Goal: Transaction & Acquisition: Obtain resource

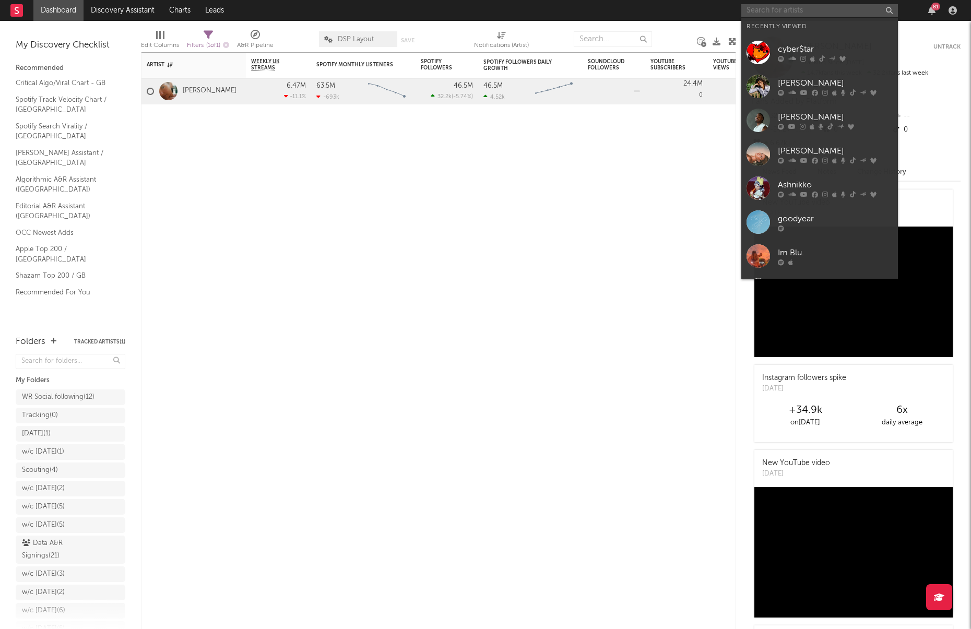
click at [828, 11] on input "text" at bounding box center [819, 10] width 157 height 13
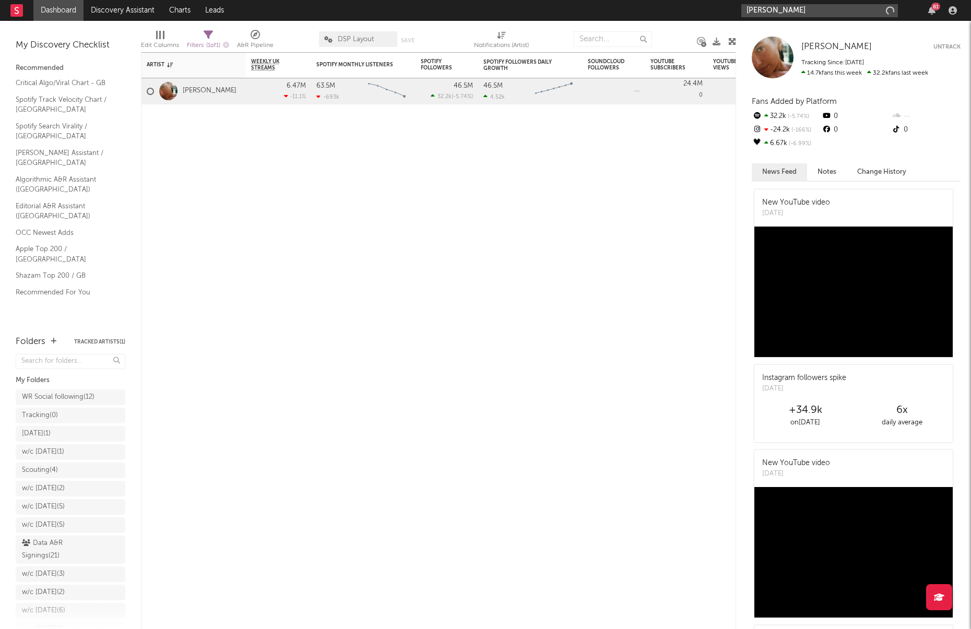
type input "[PERSON_NAME]"
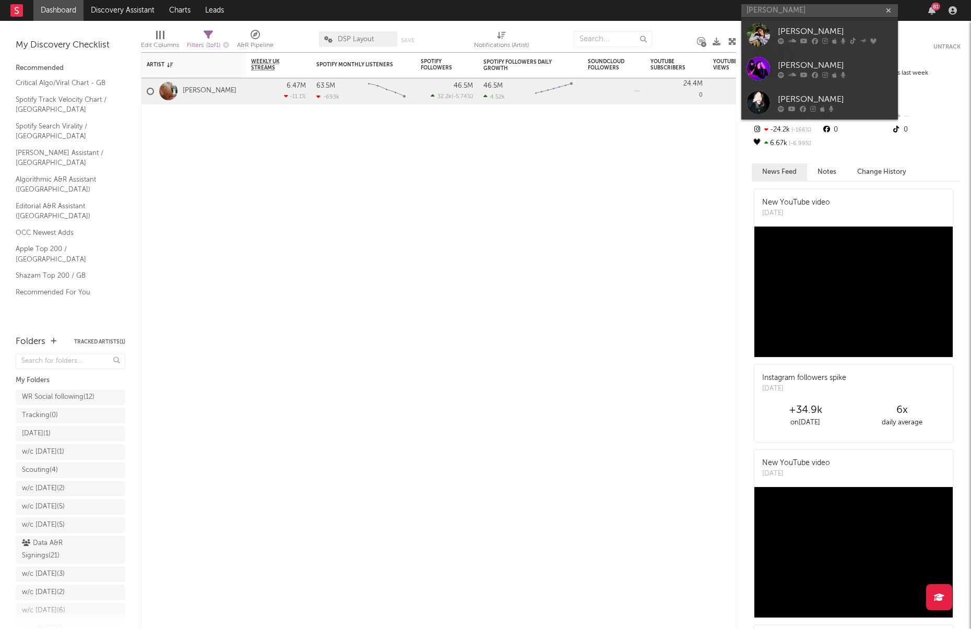
drag, startPoint x: 804, startPoint y: 32, endPoint x: 792, endPoint y: 33, distance: 12.6
click at [804, 32] on div "[PERSON_NAME]" at bounding box center [835, 31] width 115 height 13
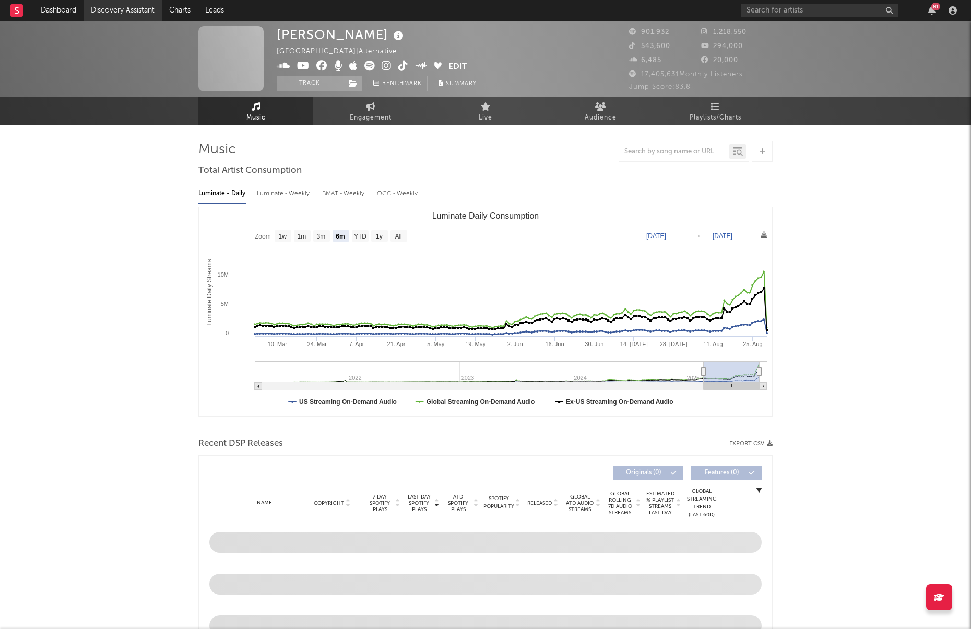
select select "6m"
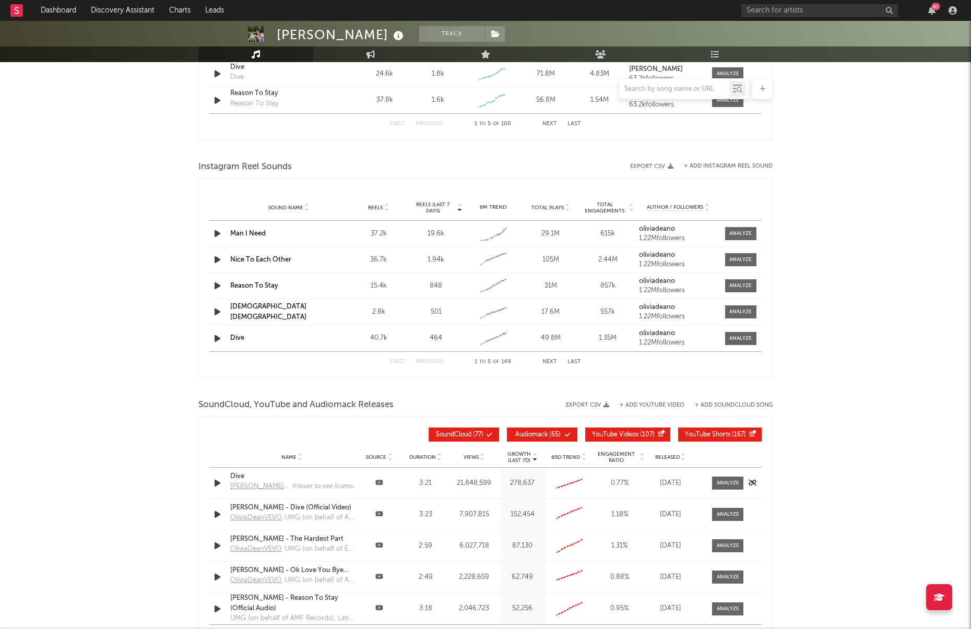
scroll to position [906, 0]
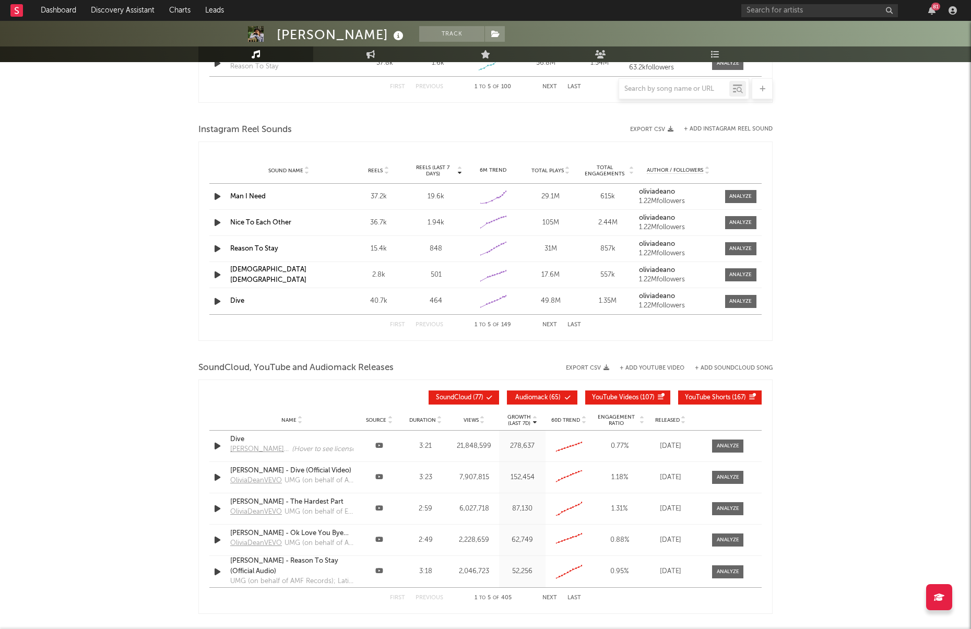
drag, startPoint x: 750, startPoint y: 224, endPoint x: 703, endPoint y: 233, distance: 47.9
click at [750, 224] on div at bounding box center [740, 223] width 22 height 8
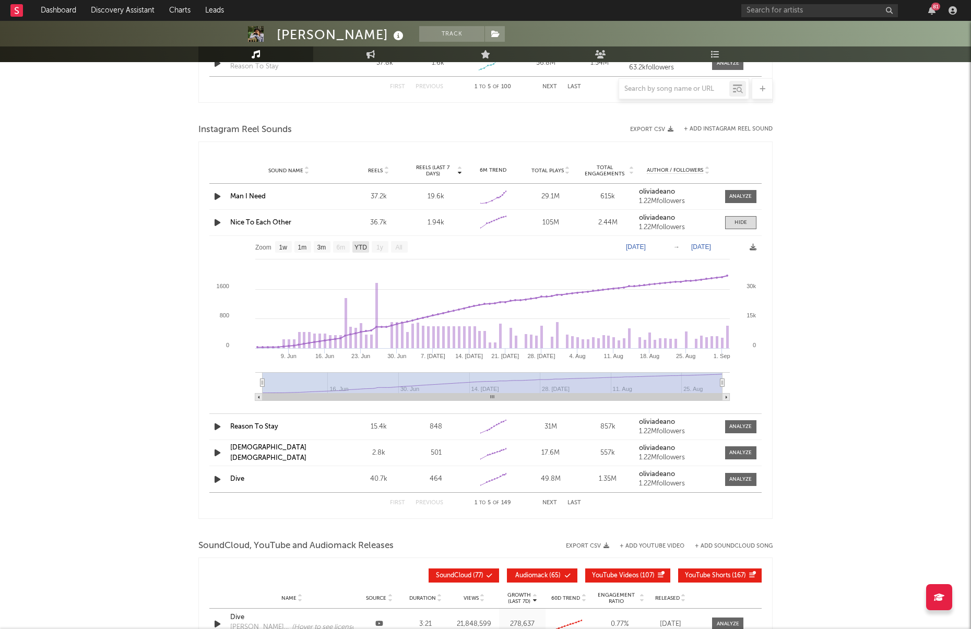
click at [360, 247] on text "YTD" at bounding box center [360, 247] width 13 height 7
select select "YTD"
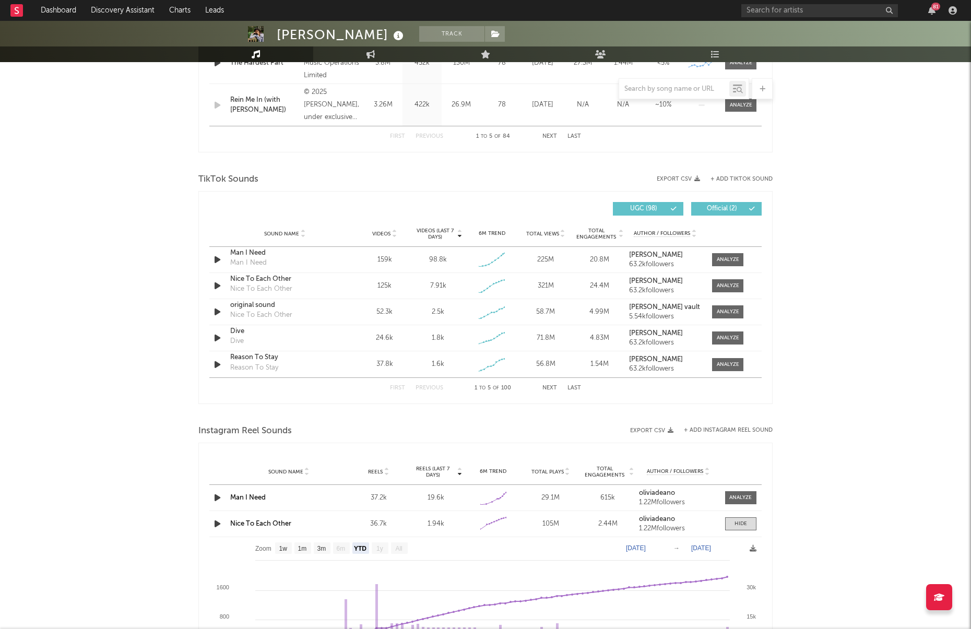
scroll to position [577, 0]
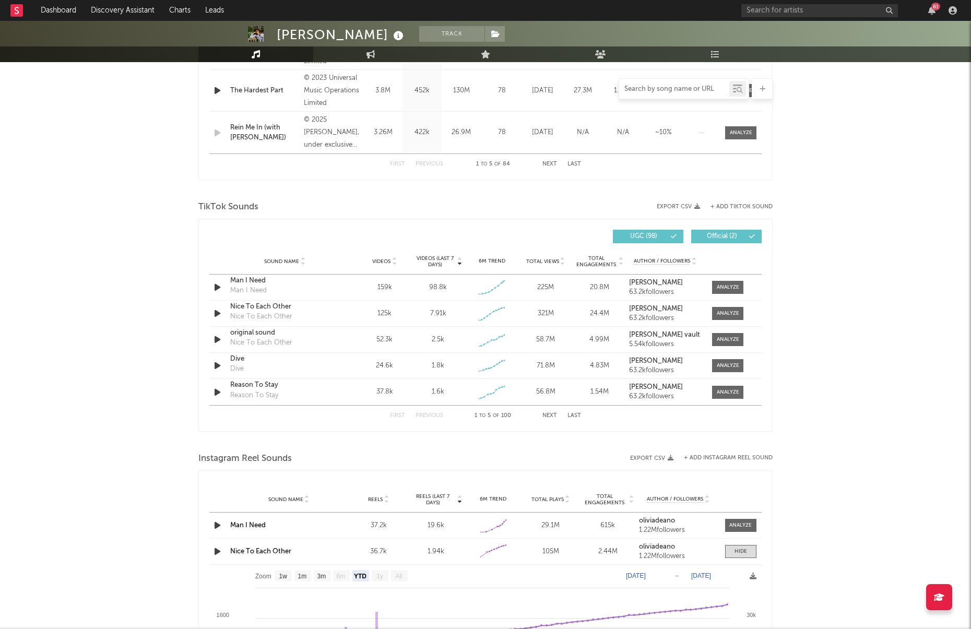
click at [655, 91] on input "text" at bounding box center [674, 89] width 110 height 8
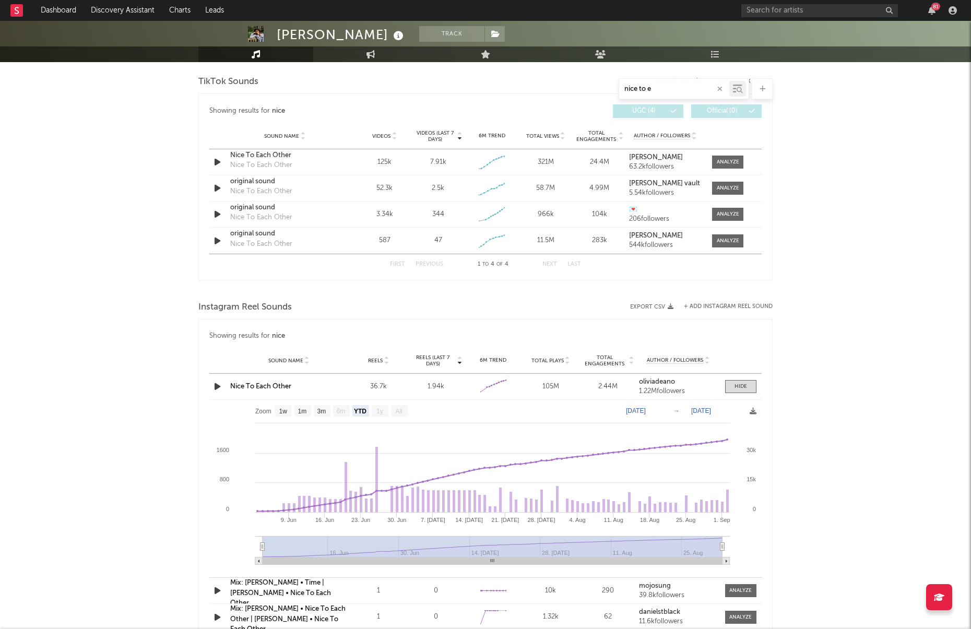
scroll to position [535, 0]
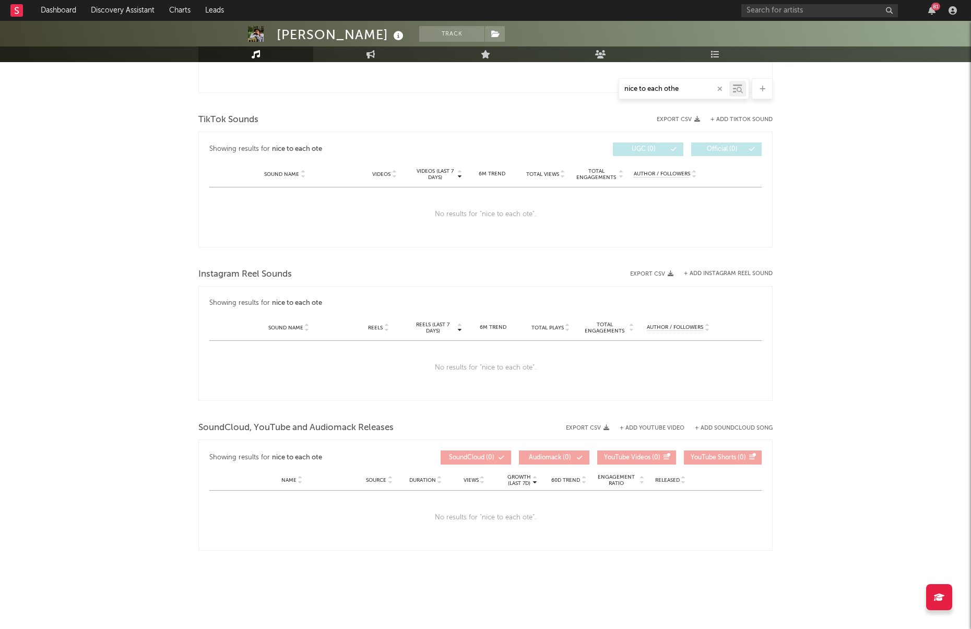
type input "nice to each other"
select select "1w"
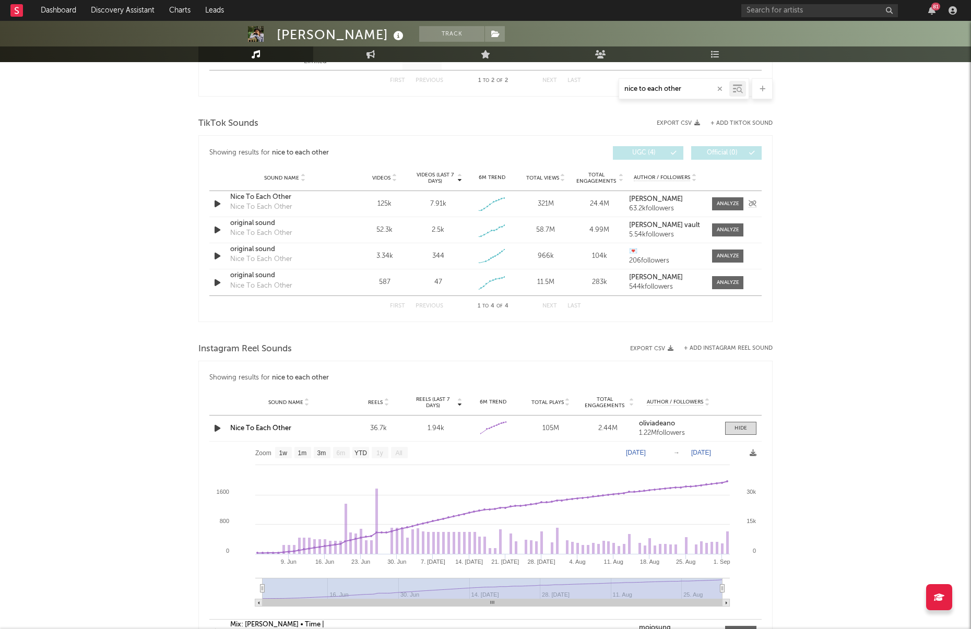
type input "nice to each other"
drag, startPoint x: 702, startPoint y: 199, endPoint x: 755, endPoint y: 219, distance: 57.0
click at [702, 199] on div "Author / Followers [PERSON_NAME] 63.2k followers" at bounding box center [665, 204] width 78 height 17
click at [731, 206] on div at bounding box center [728, 204] width 22 height 8
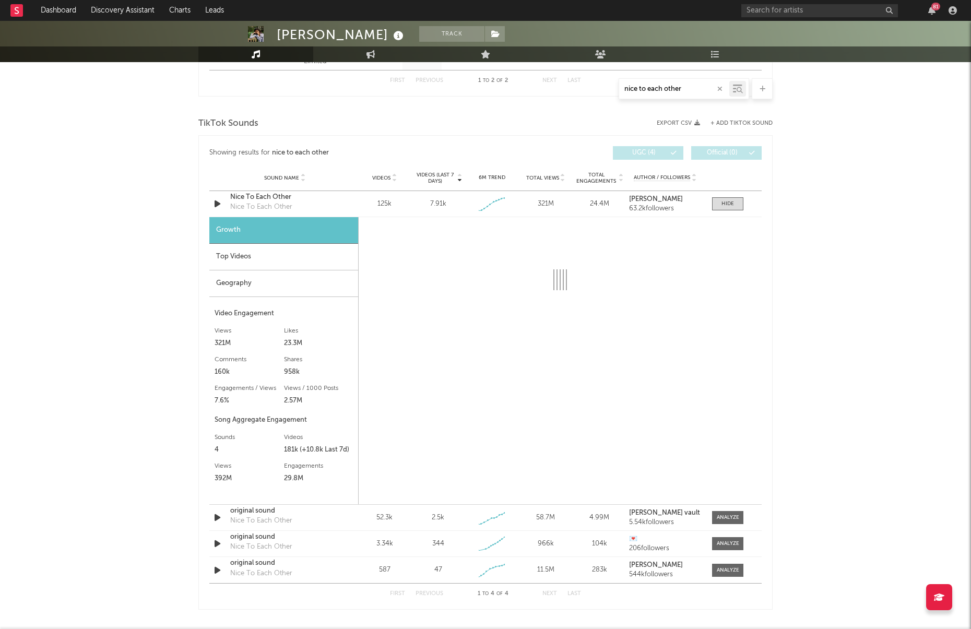
select select "1w"
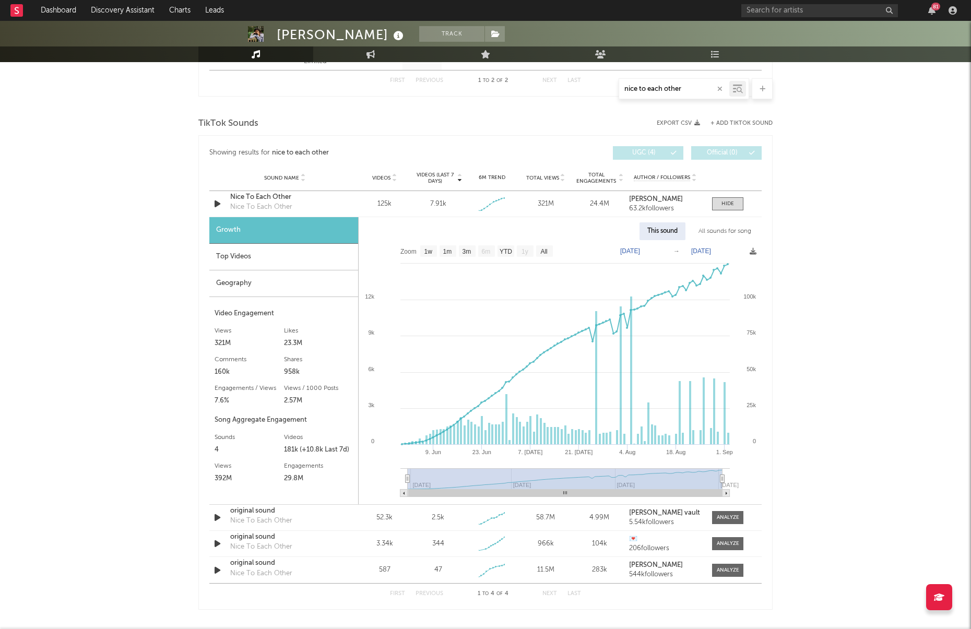
click at [708, 231] on div "All sounds for song" at bounding box center [725, 231] width 68 height 18
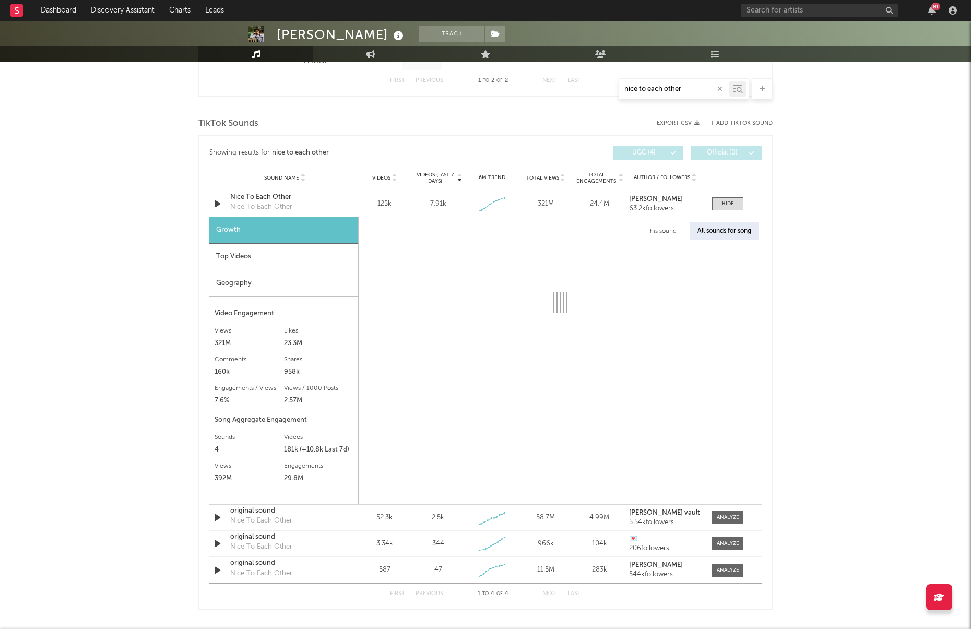
select select "1w"
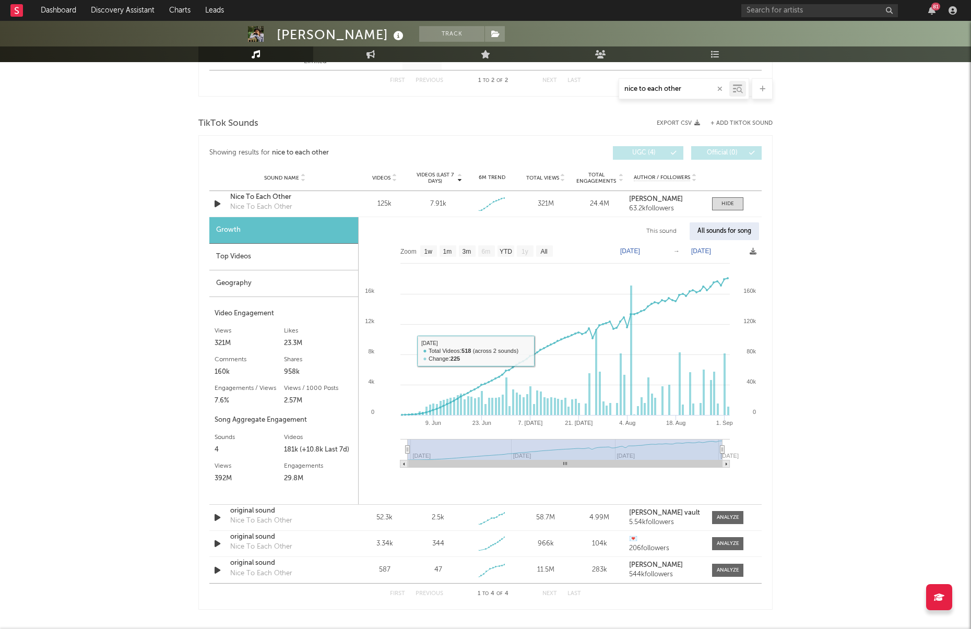
click at [287, 258] on div "Top Videos" at bounding box center [283, 257] width 149 height 27
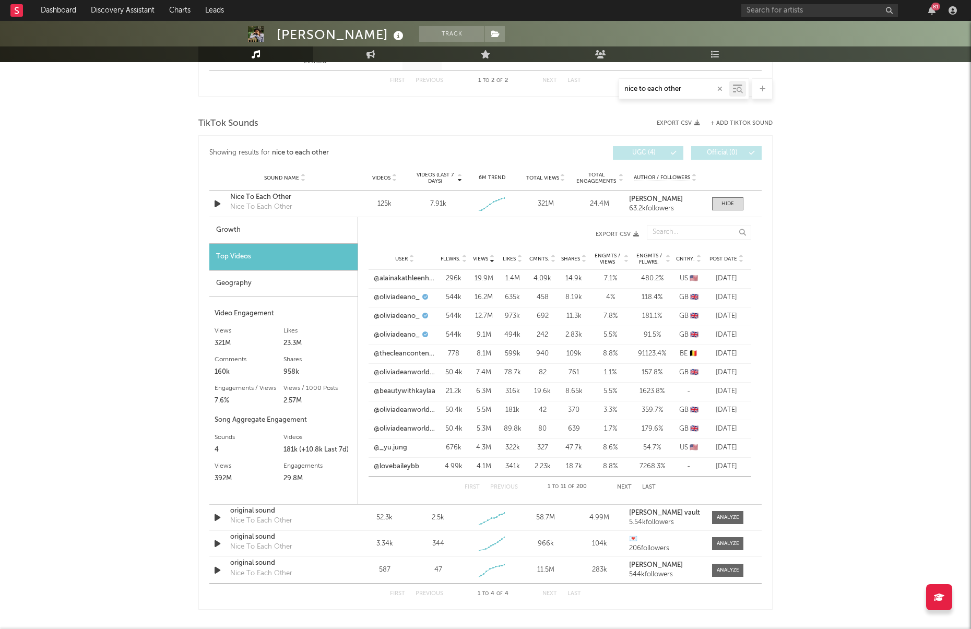
click at [730, 254] on div "User Fllwrs. Views Likes Cmnts. Shares Engmts / Views Engmts / Fllwrs. Cntry. P…" at bounding box center [560, 258] width 383 height 21
click at [726, 256] on span "Post Date" at bounding box center [723, 259] width 28 height 6
click at [390, 315] on link "@oliviadeanworldwide" at bounding box center [405, 316] width 62 height 10
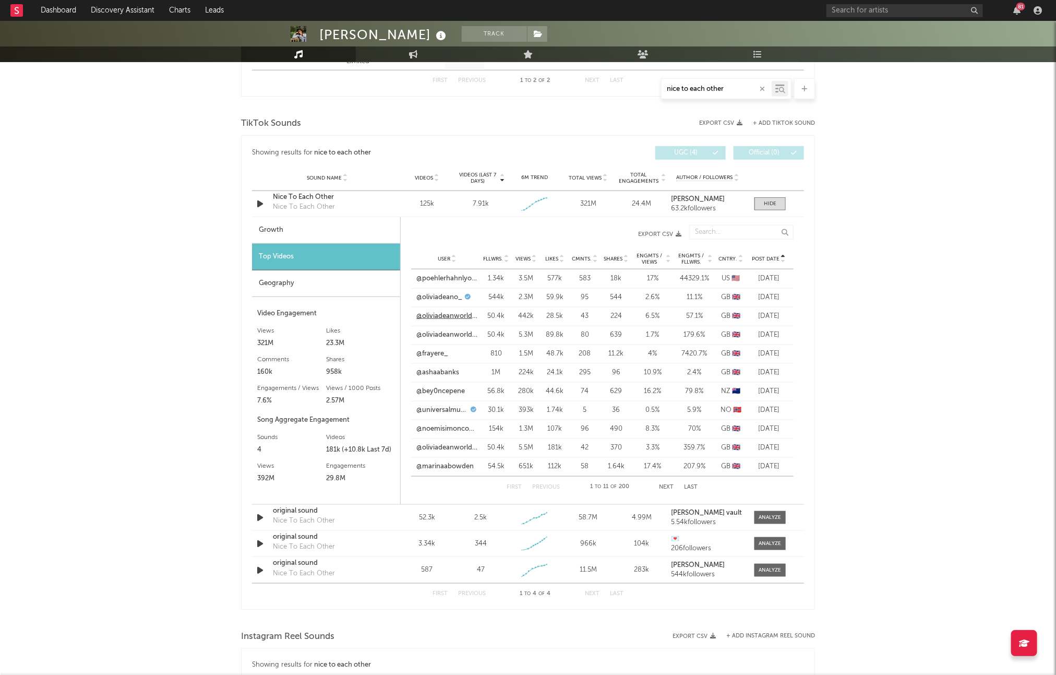
click at [455, 313] on link "@oliviadeanworldwide" at bounding box center [448, 316] width 62 height 10
click at [878, 7] on input "text" at bounding box center [905, 10] width 157 height 13
paste input "[URL][DOMAIN_NAME]"
type input "[URL][DOMAIN_NAME]"
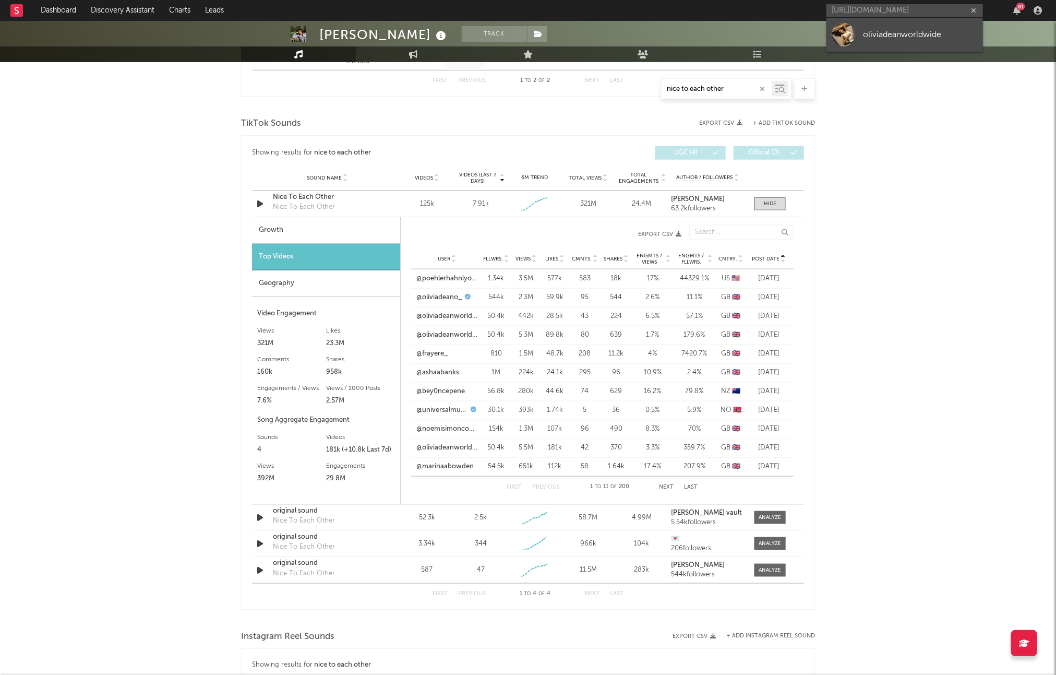
scroll to position [0, 0]
click at [878, 35] on div "oliviadeanworldwide" at bounding box center [920, 34] width 115 height 13
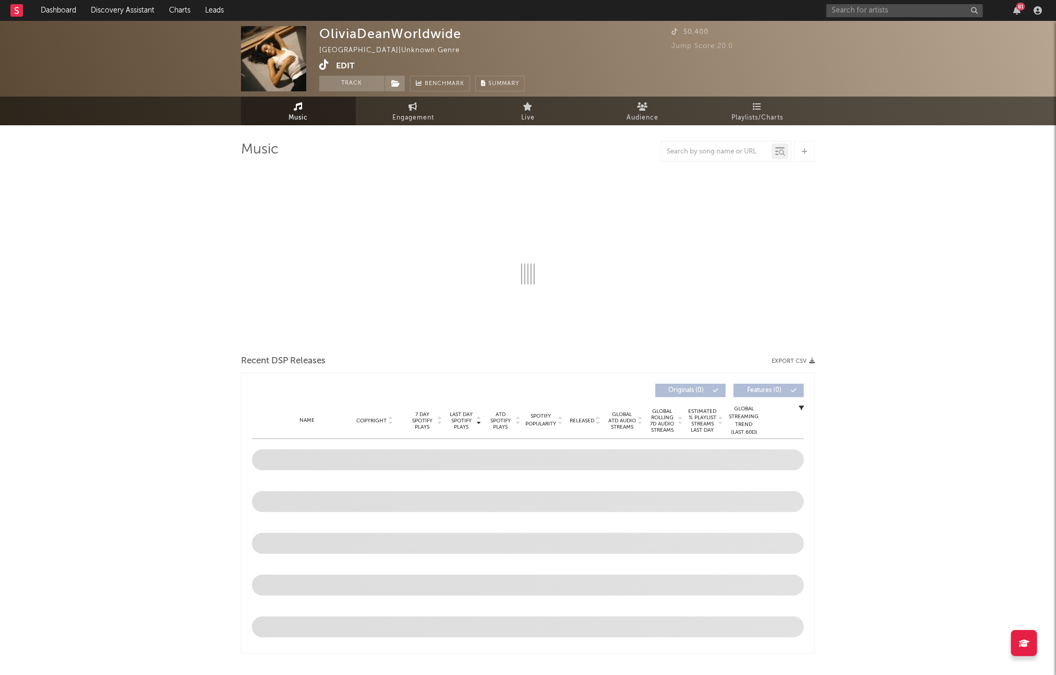
select select "1w"
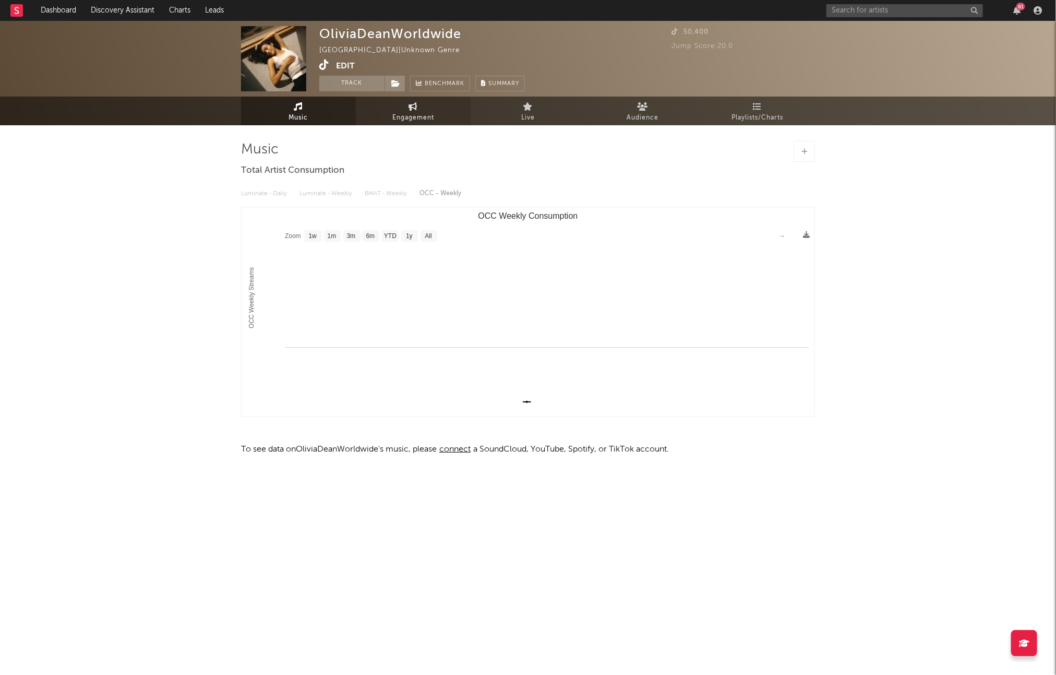
click at [411, 105] on icon at bounding box center [413, 106] width 9 height 8
select select "1w"
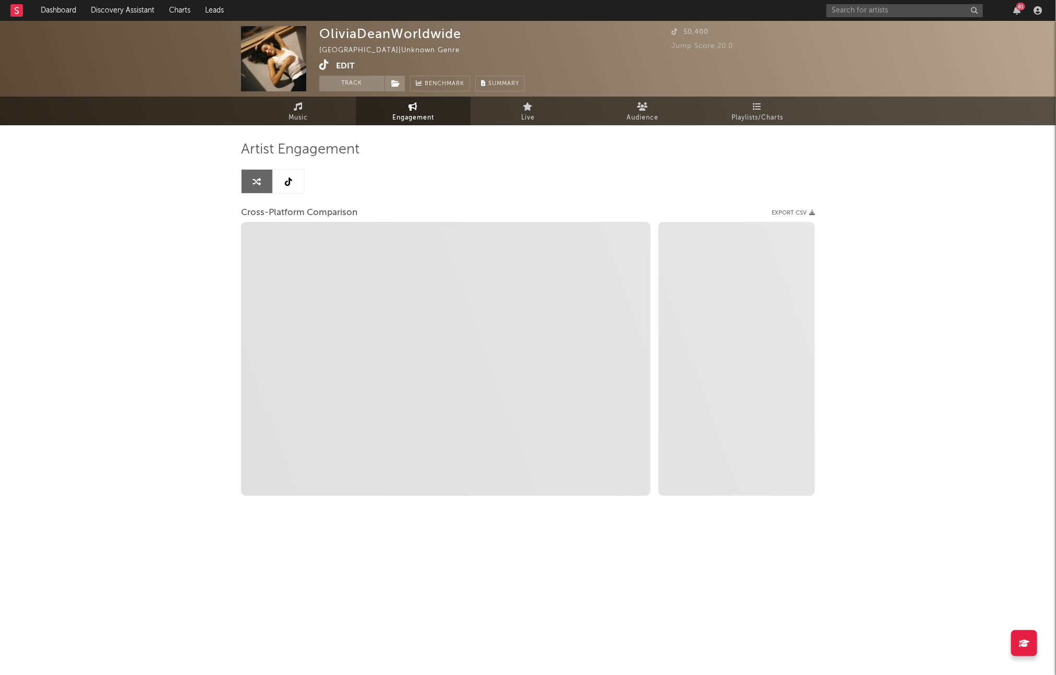
select select "1m"
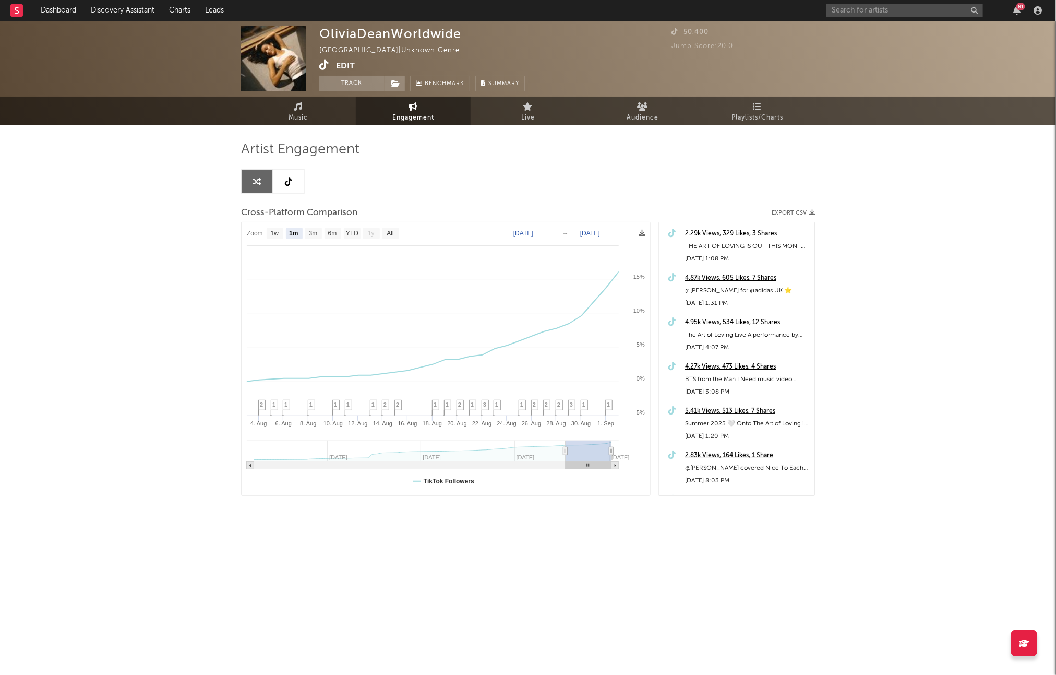
click at [289, 185] on icon at bounding box center [288, 181] width 7 height 8
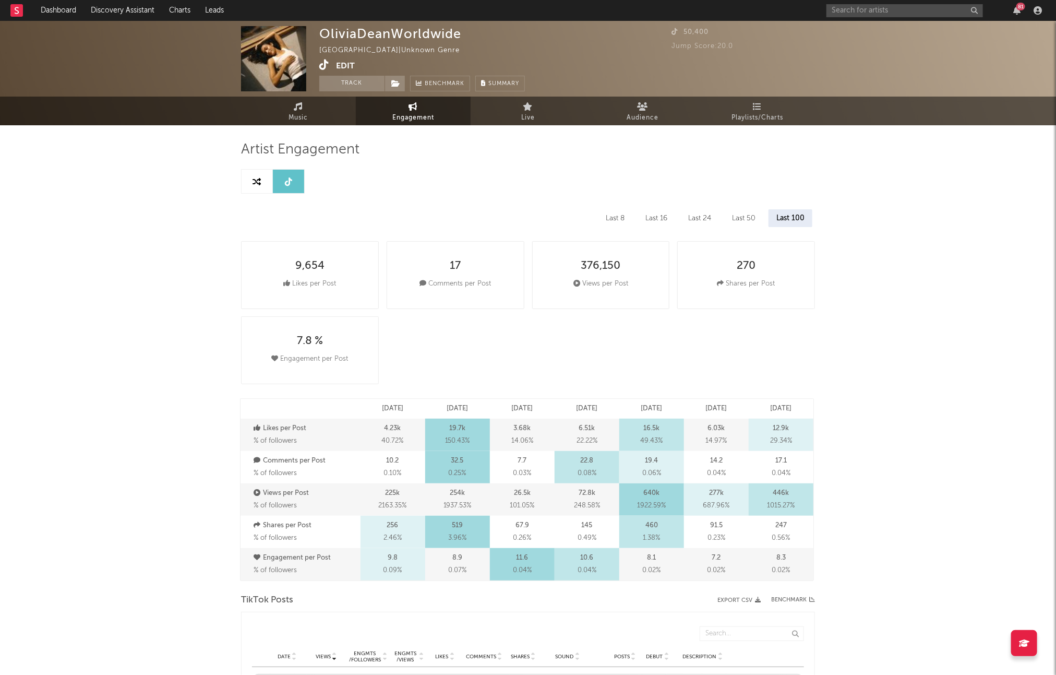
select select "6m"
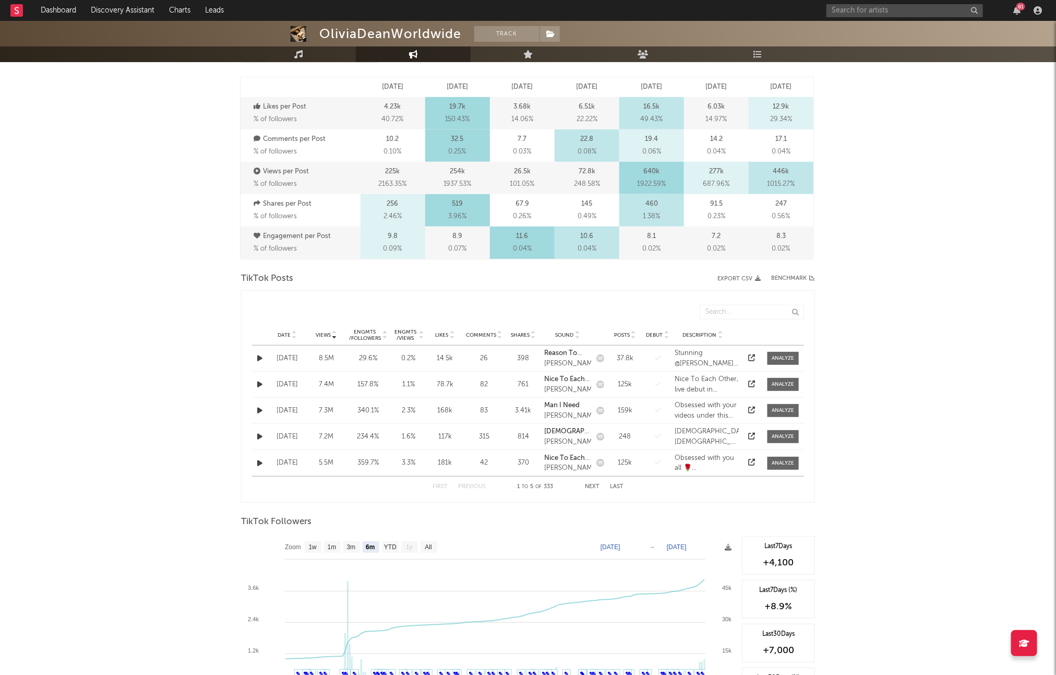
scroll to position [345, 0]
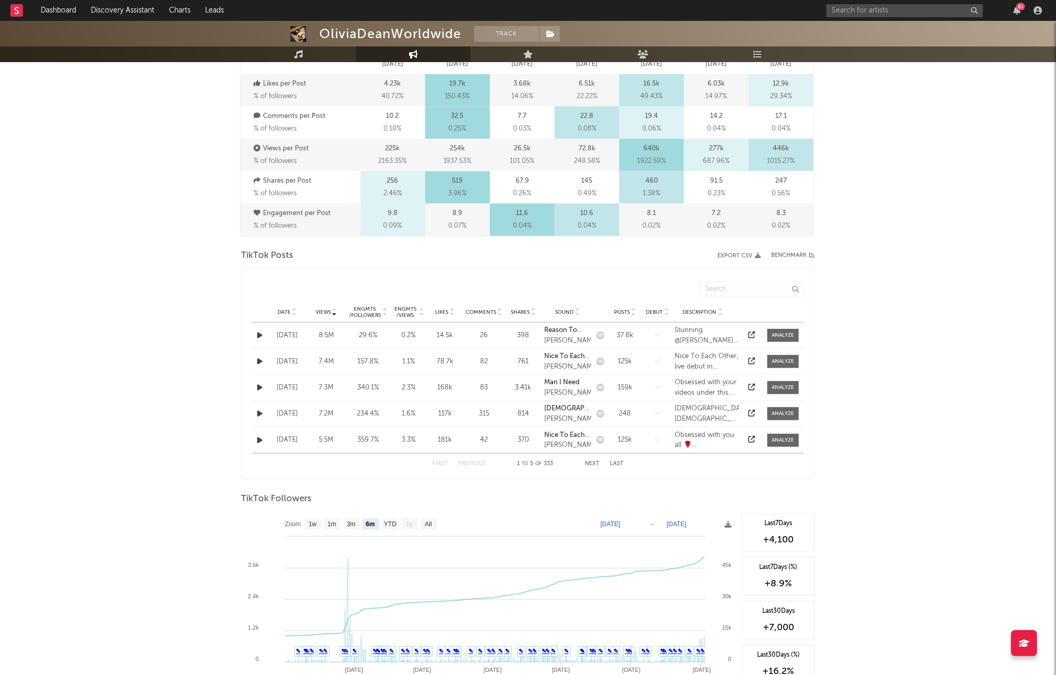
click at [283, 309] on span "Date" at bounding box center [284, 312] width 13 height 6
click at [592, 465] on button "Next" at bounding box center [592, 464] width 15 height 6
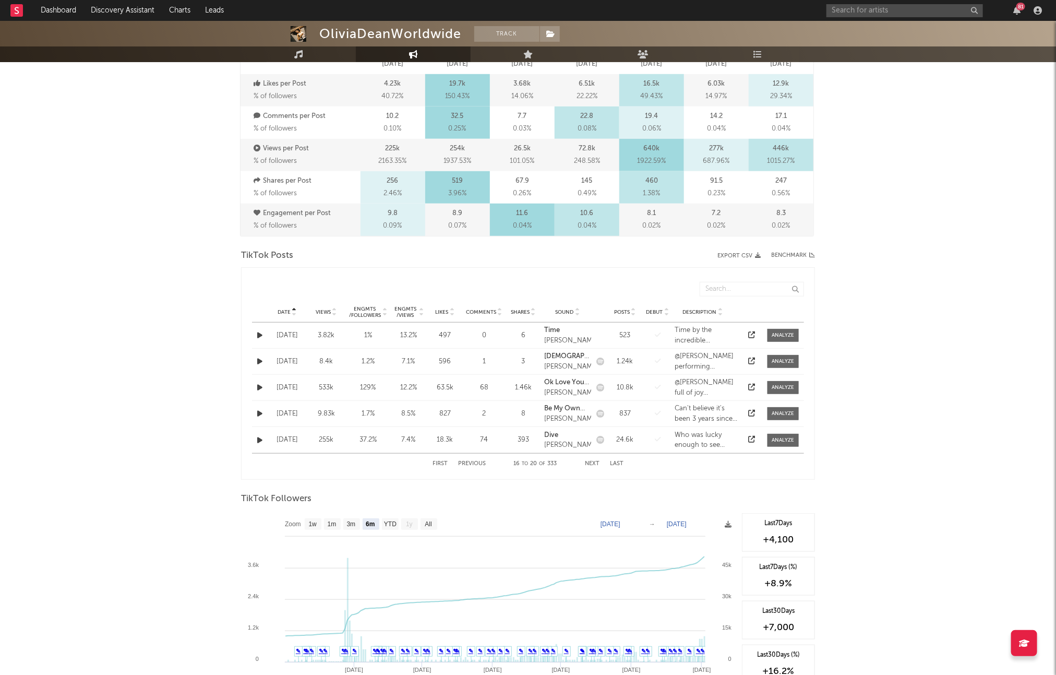
click at [275, 388] on div "[DATE]" at bounding box center [287, 388] width 34 height 10
click at [284, 386] on div "[DATE]" at bounding box center [287, 388] width 34 height 10
click at [750, 384] on icon at bounding box center [752, 387] width 7 height 7
click at [591, 463] on button "Next" at bounding box center [592, 464] width 15 height 6
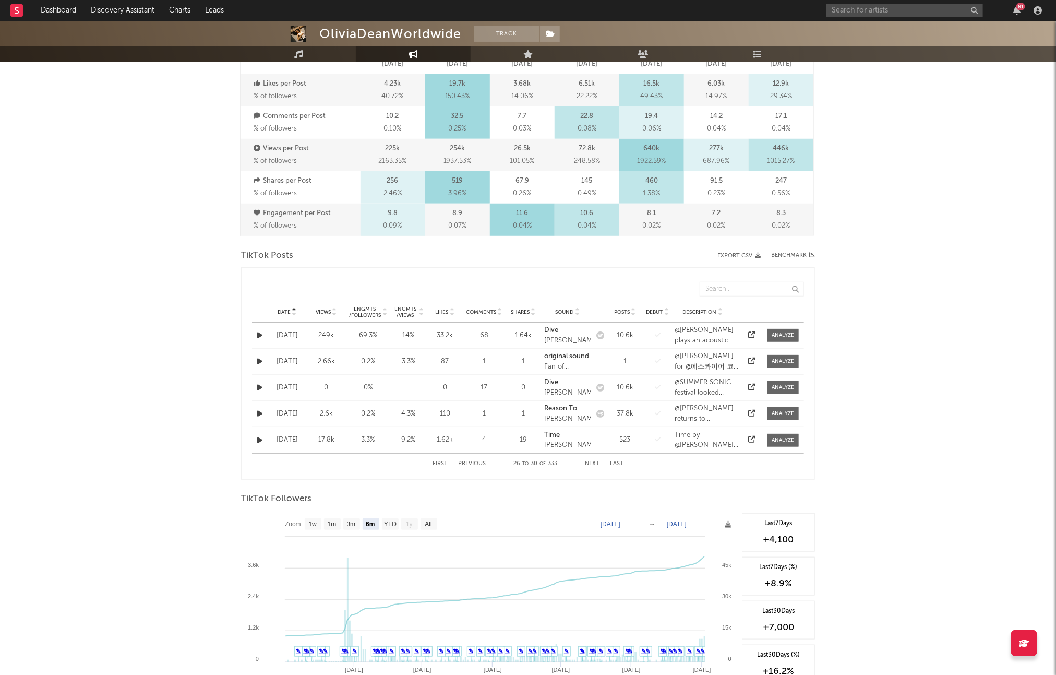
click at [591, 463] on button "Next" at bounding box center [592, 464] width 15 height 6
click at [287, 337] on div "[DATE]" at bounding box center [287, 335] width 34 height 10
click at [753, 335] on icon at bounding box center [752, 334] width 7 height 7
click at [592, 463] on button "Next" at bounding box center [592, 464] width 15 height 6
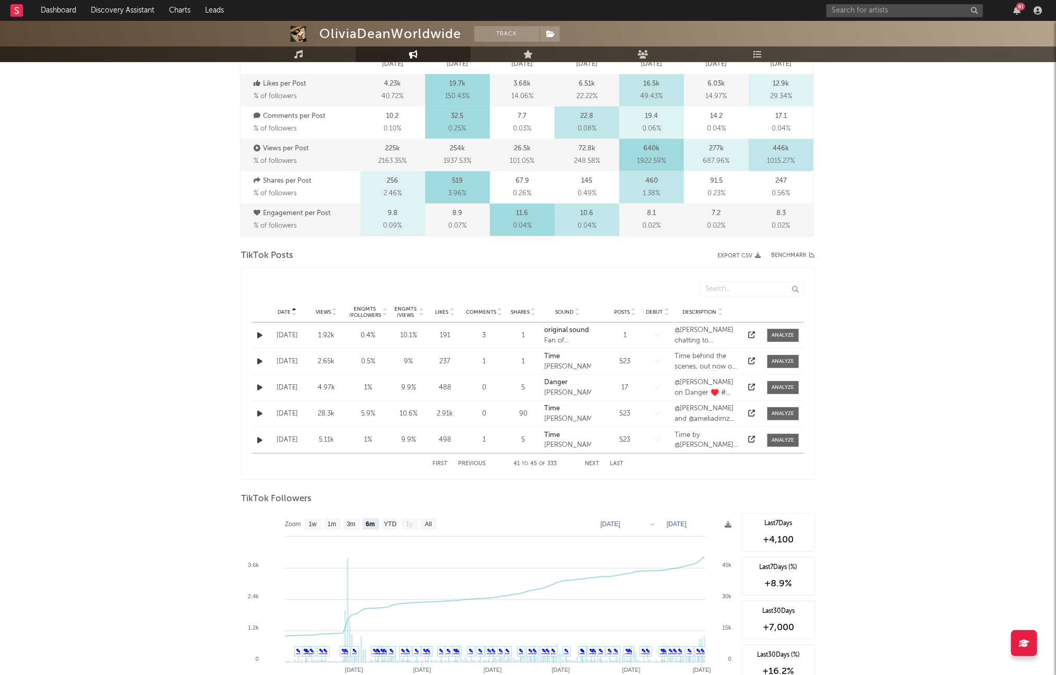
click at [592, 463] on button "Next" at bounding box center [592, 464] width 15 height 6
click at [752, 413] on icon at bounding box center [752, 413] width 7 height 7
click at [595, 466] on button "Next" at bounding box center [592, 464] width 15 height 6
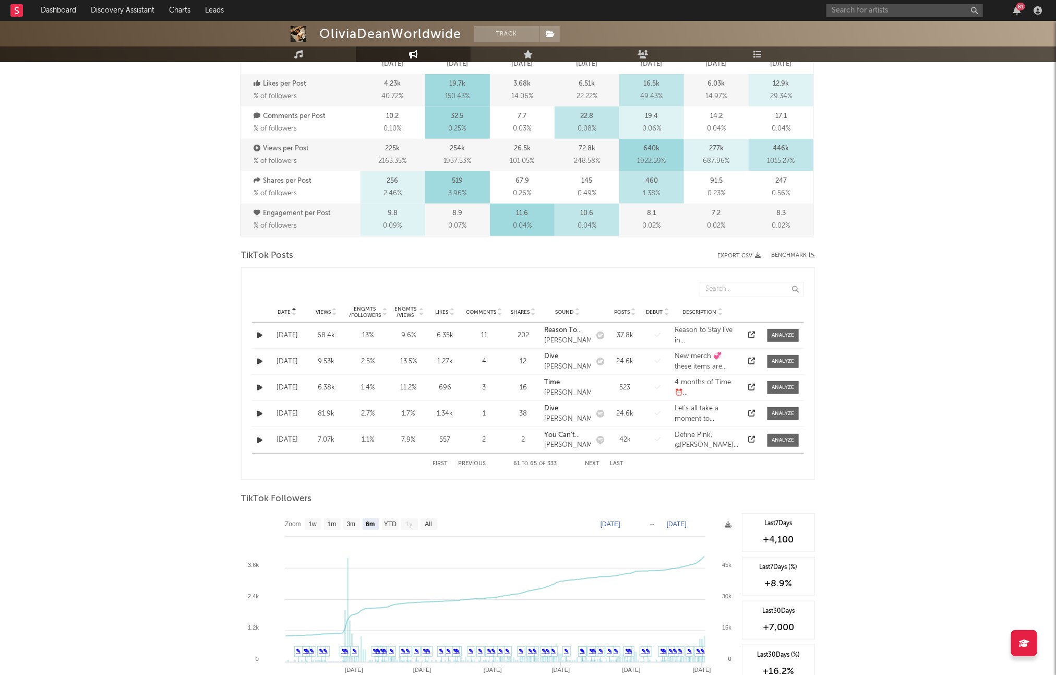
click at [595, 466] on button "Next" at bounding box center [592, 464] width 15 height 6
click at [753, 387] on icon at bounding box center [752, 387] width 7 height 7
click at [595, 461] on button "Next" at bounding box center [592, 464] width 15 height 6
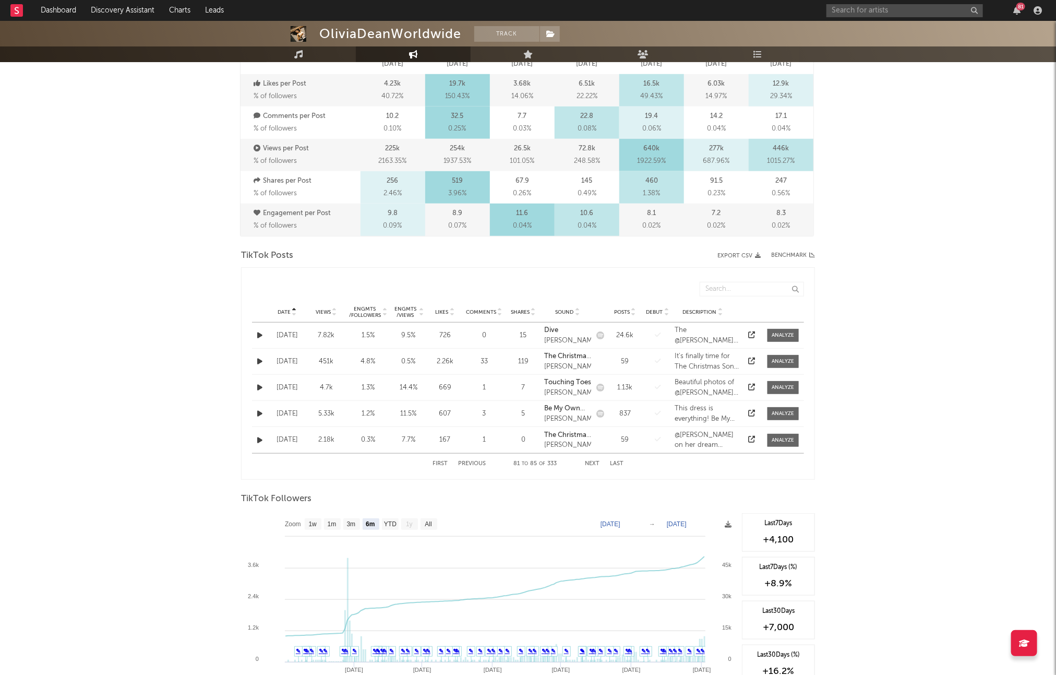
click at [595, 461] on button "Next" at bounding box center [592, 464] width 15 height 6
click at [754, 361] on icon at bounding box center [752, 361] width 7 height 7
click at [320, 313] on span "Views" at bounding box center [323, 312] width 15 height 6
click at [750, 336] on icon at bounding box center [752, 334] width 7 height 7
click at [737, 255] on button "Export CSV" at bounding box center [739, 256] width 43 height 6
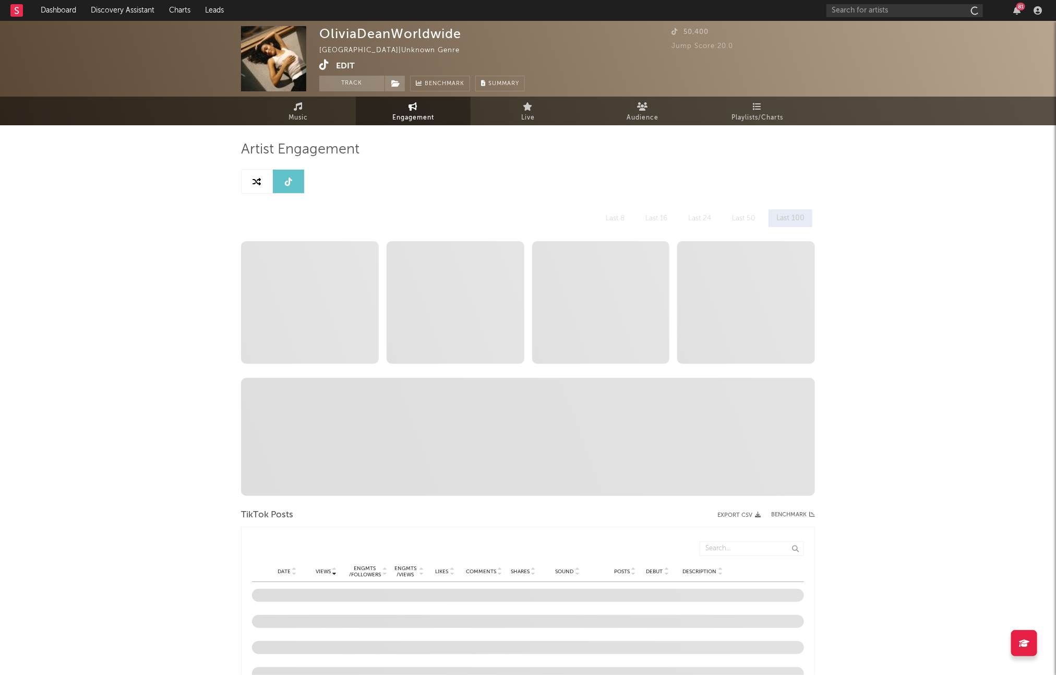
select select "6m"
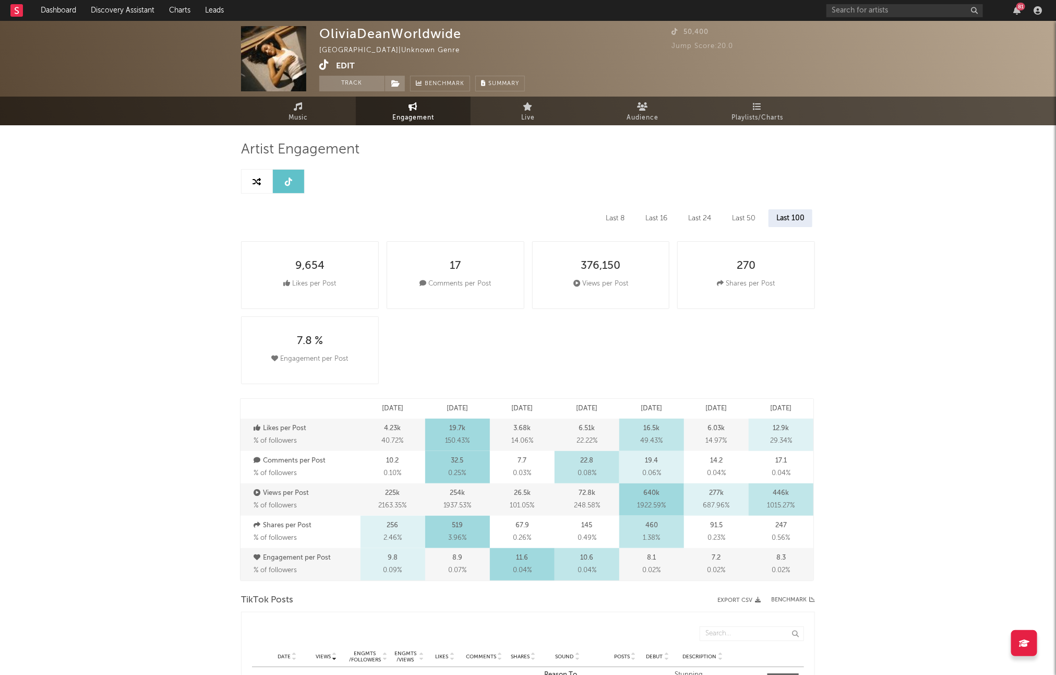
drag, startPoint x: 302, startPoint y: 114, endPoint x: 129, endPoint y: 22, distance: 196.1
click at [302, 114] on span "Music" at bounding box center [298, 118] width 19 height 13
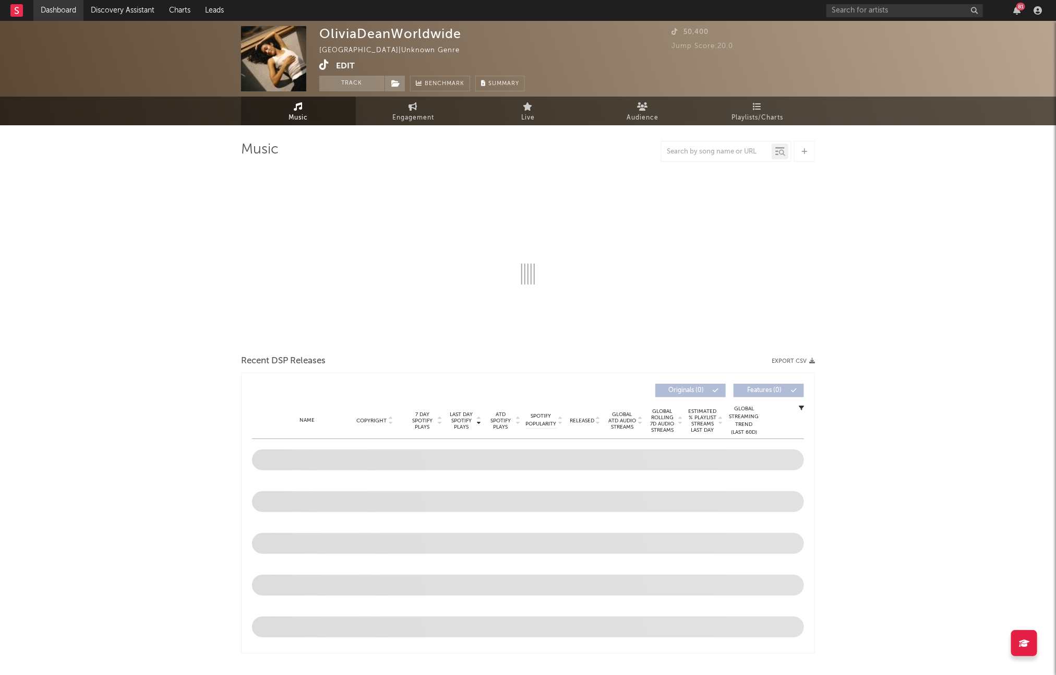
select select "1w"
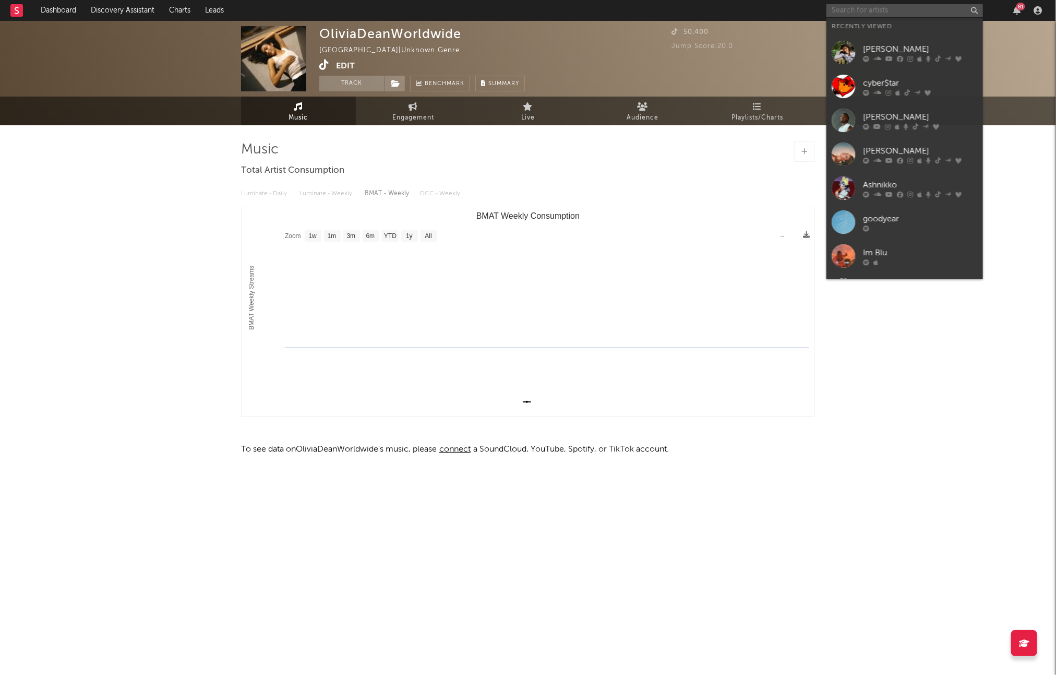
click at [943, 11] on input "text" at bounding box center [905, 10] width 157 height 13
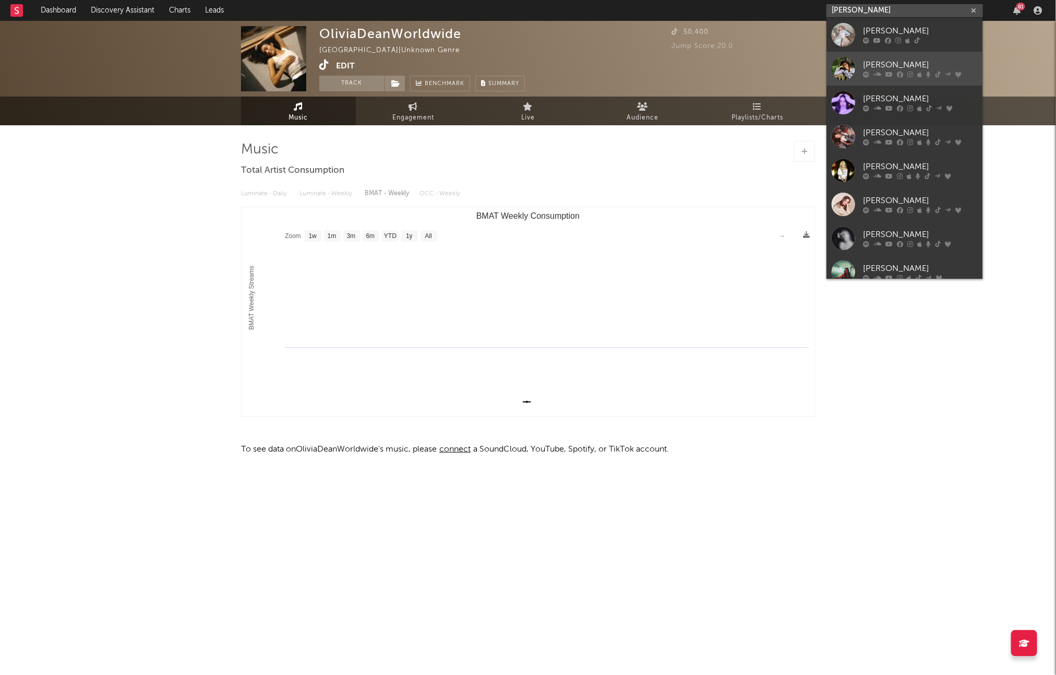
type input "[PERSON_NAME]"
click at [894, 54] on link "[PERSON_NAME]" at bounding box center [905, 69] width 157 height 34
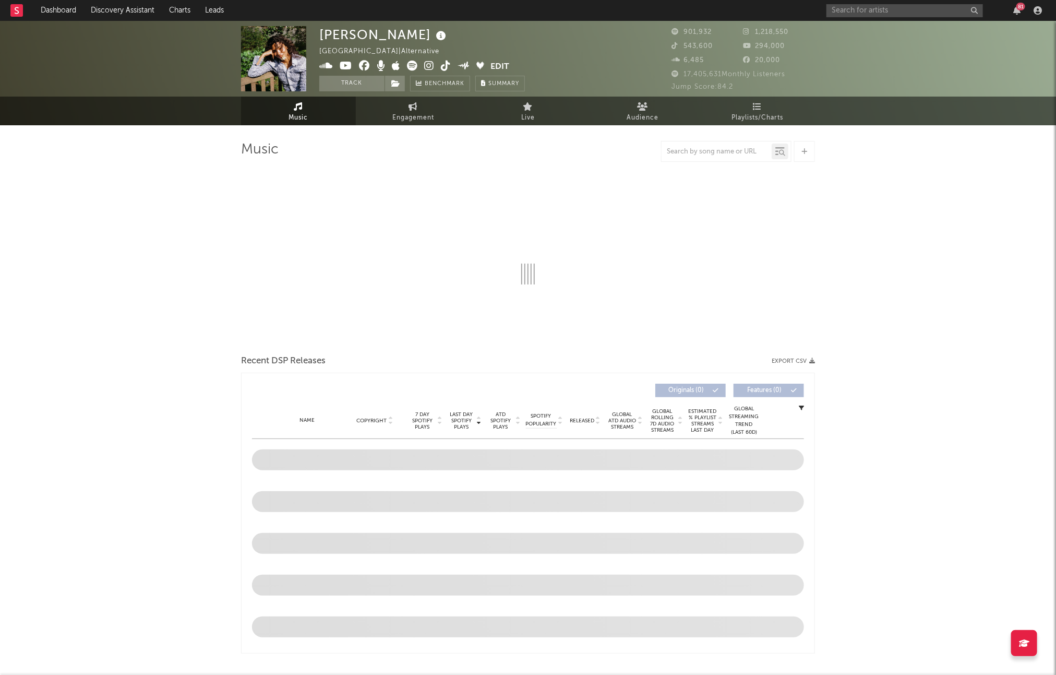
select select "6m"
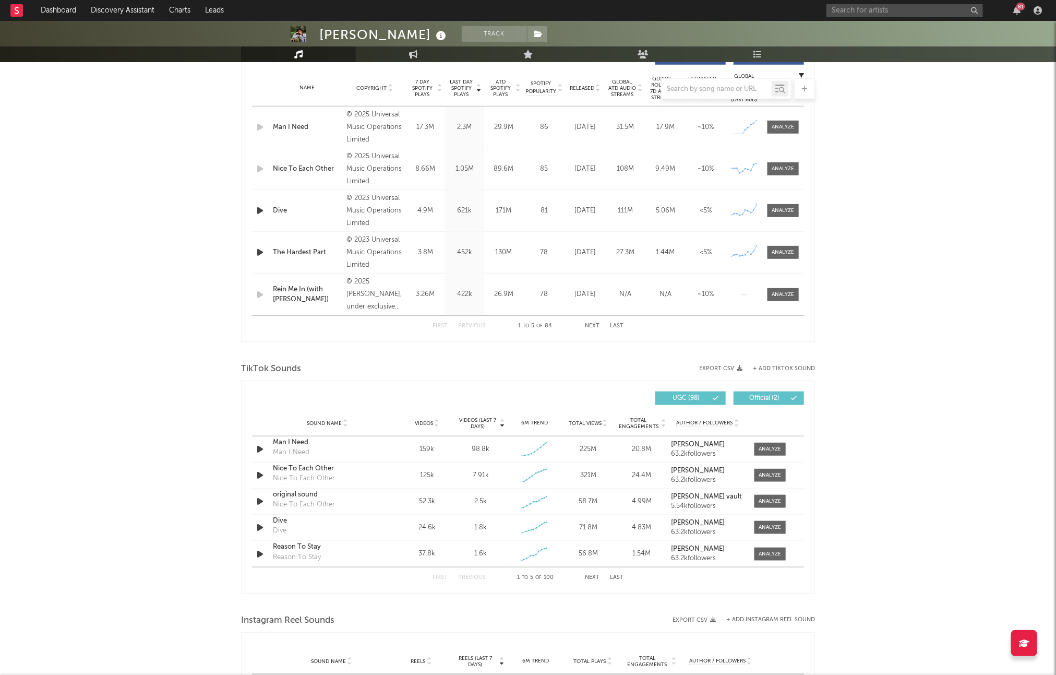
scroll to position [498, 0]
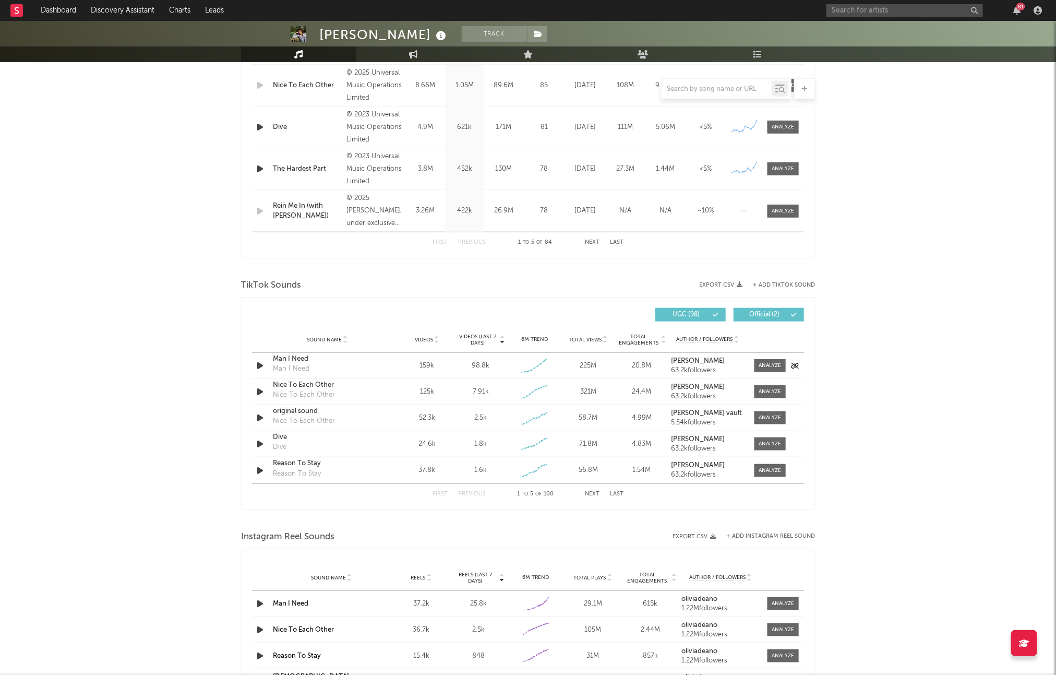
drag, startPoint x: 760, startPoint y: 369, endPoint x: 731, endPoint y: 376, distance: 29.8
click at [760, 369] on div at bounding box center [770, 366] width 22 height 8
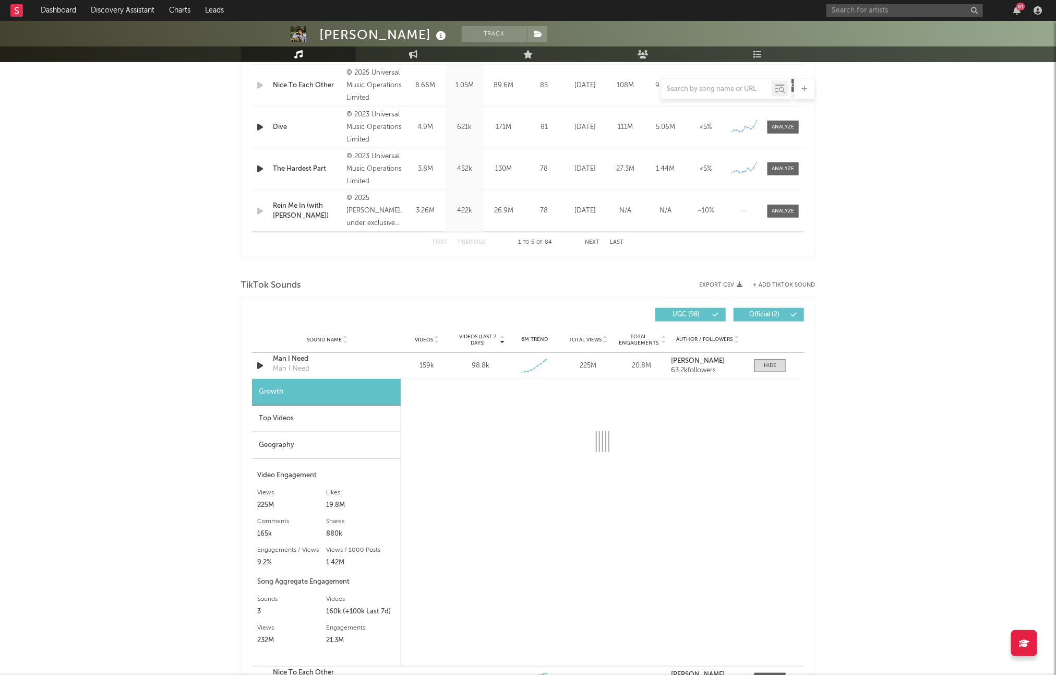
select select "1w"
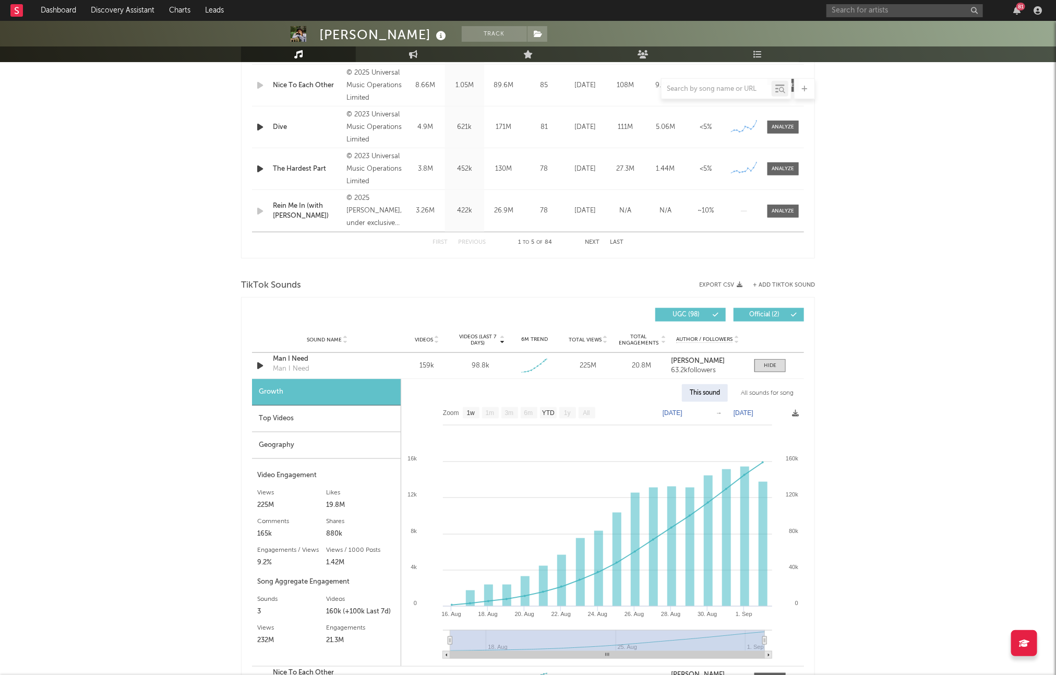
click at [347, 410] on div "Top Videos" at bounding box center [326, 419] width 149 height 27
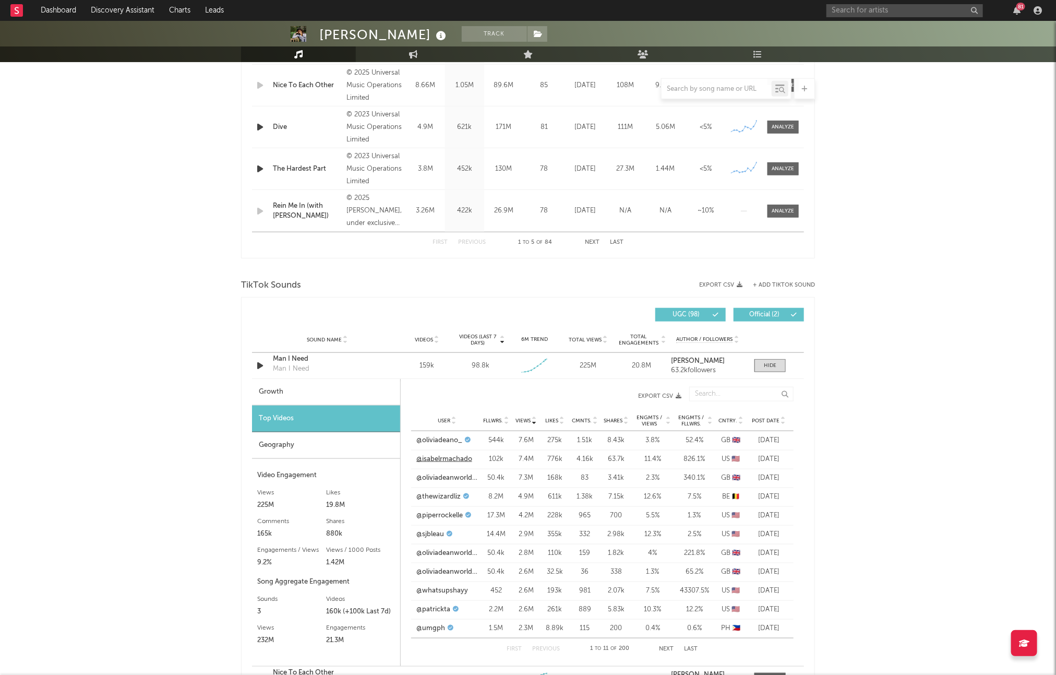
click at [457, 458] on link "@isabelrmachado" at bounding box center [445, 459] width 56 height 10
click at [443, 590] on link "@whatsupshayy" at bounding box center [443, 591] width 52 height 10
click at [860, 14] on input "text" at bounding box center [905, 10] width 157 height 13
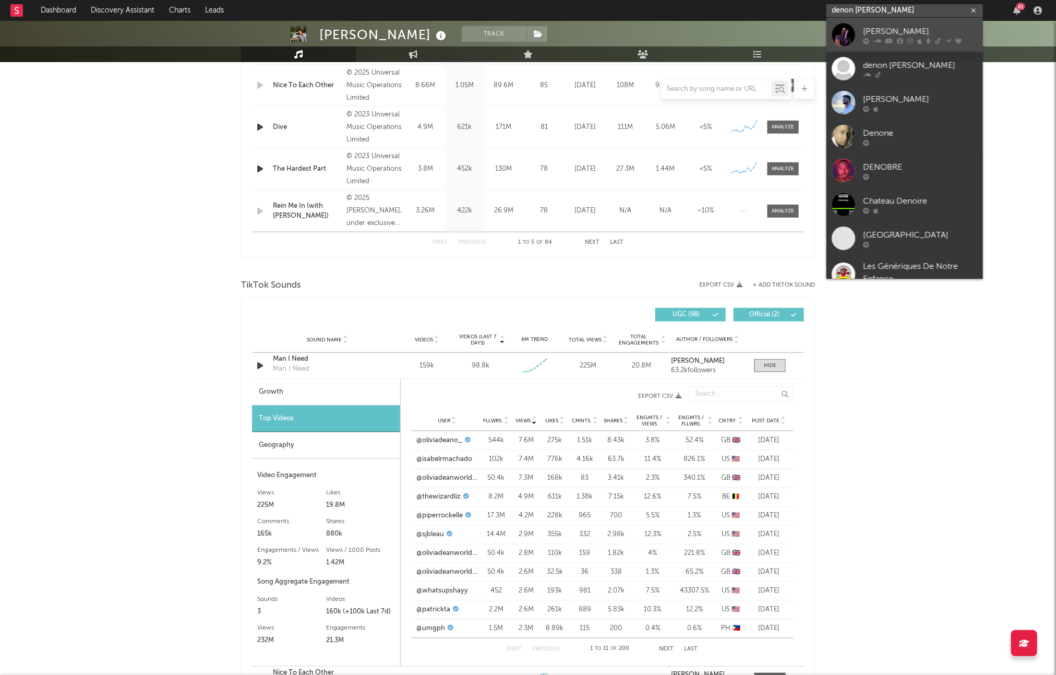
type input "denon reed"
click at [881, 27] on div "Denon Reed" at bounding box center [920, 31] width 115 height 13
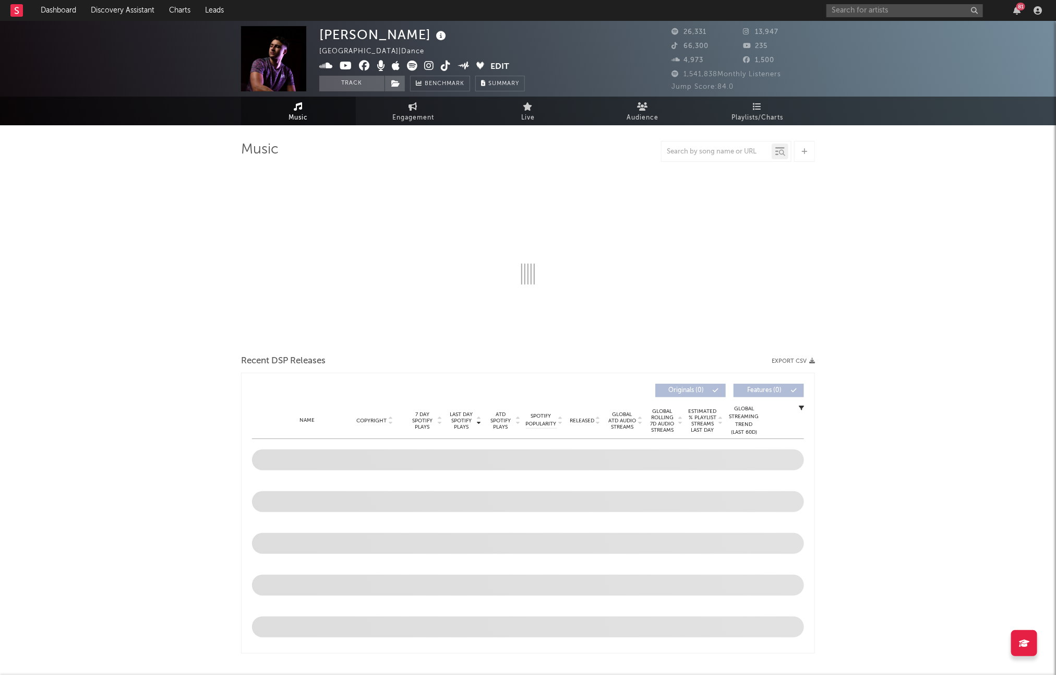
select select "6m"
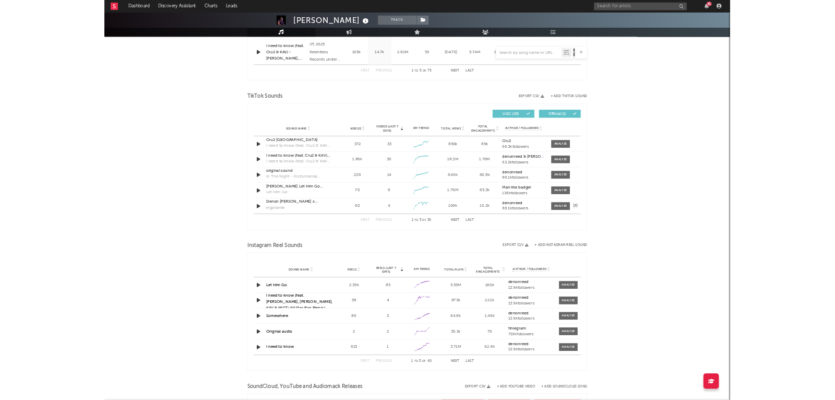
scroll to position [614, 0]
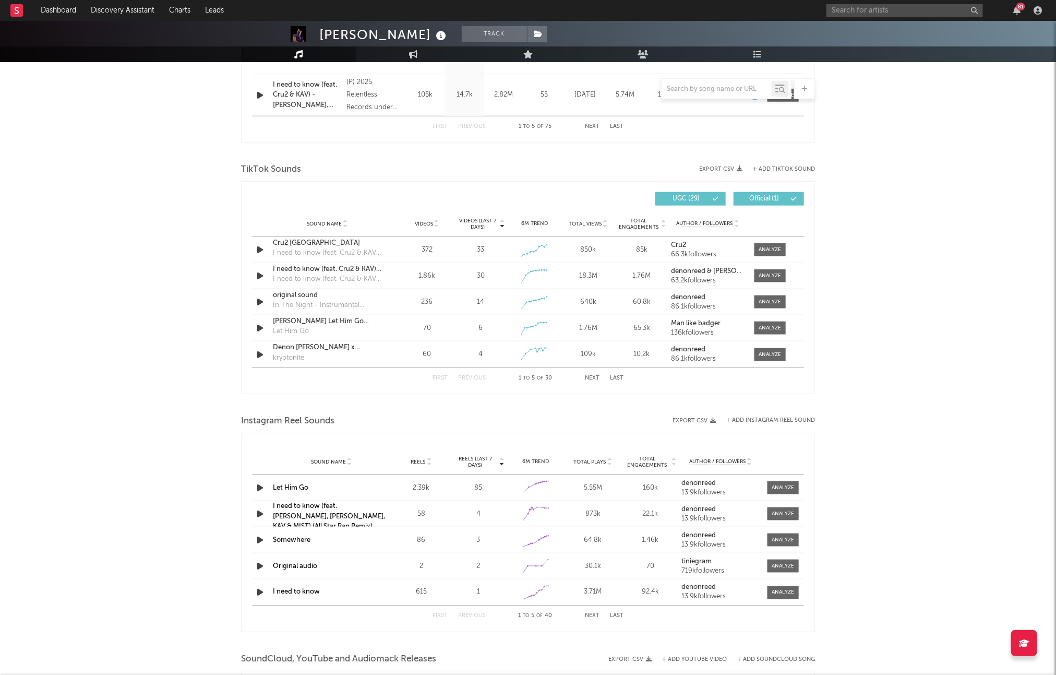
click at [425, 221] on span "Videos" at bounding box center [424, 224] width 18 height 6
drag, startPoint x: 775, startPoint y: 250, endPoint x: 708, endPoint y: 254, distance: 67.4
click at [775, 250] on div at bounding box center [770, 250] width 22 height 8
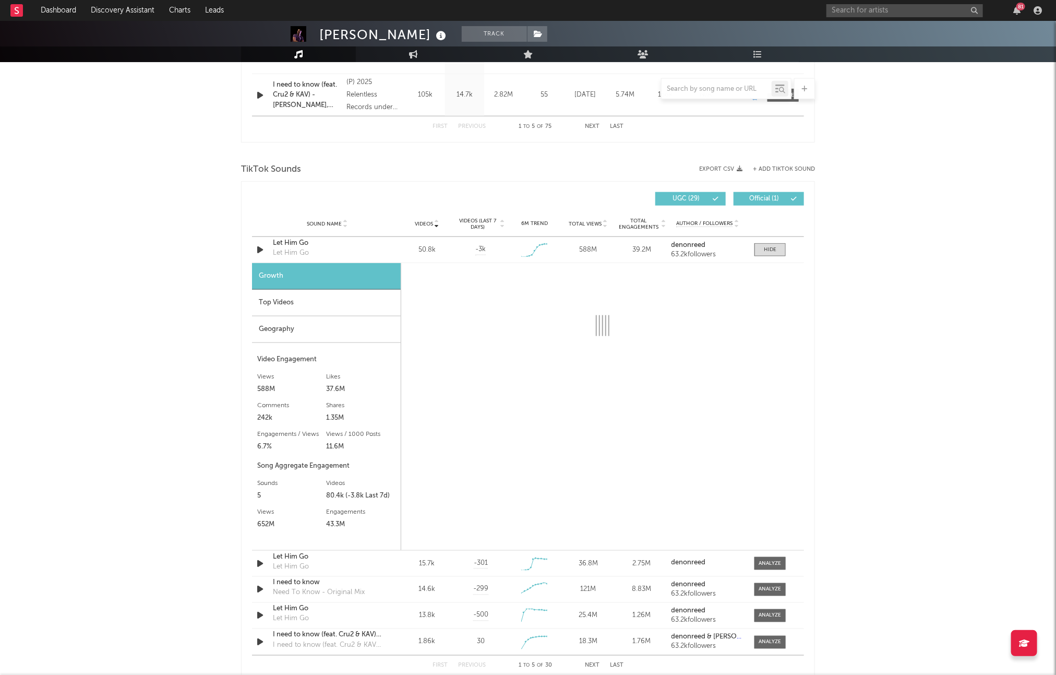
select select "1w"
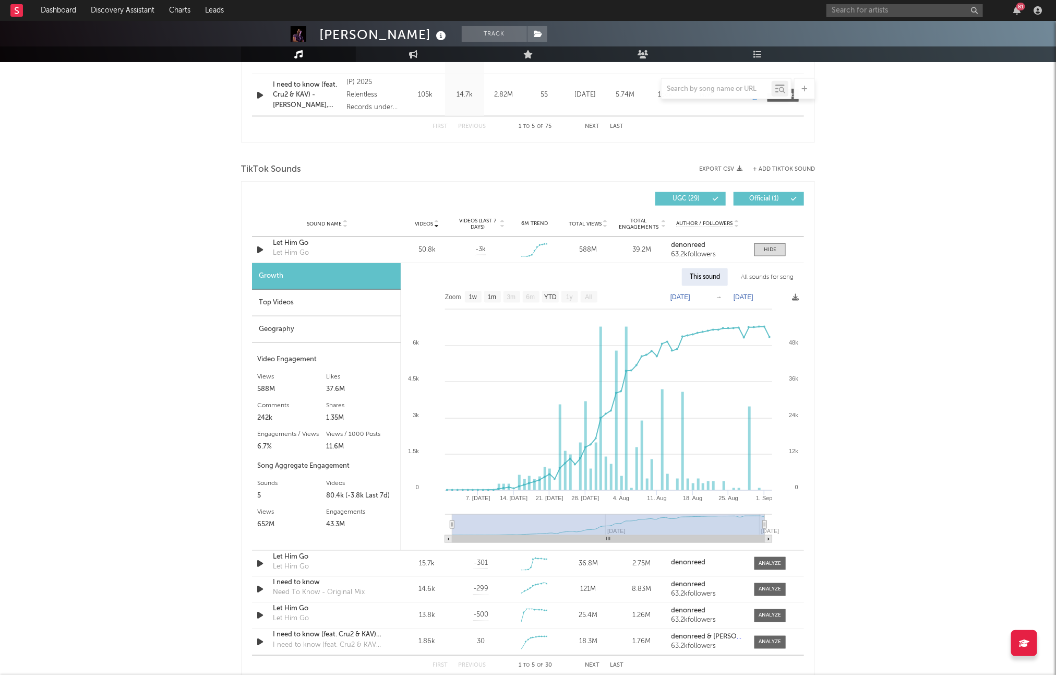
click at [284, 304] on div "Top Videos" at bounding box center [326, 303] width 149 height 27
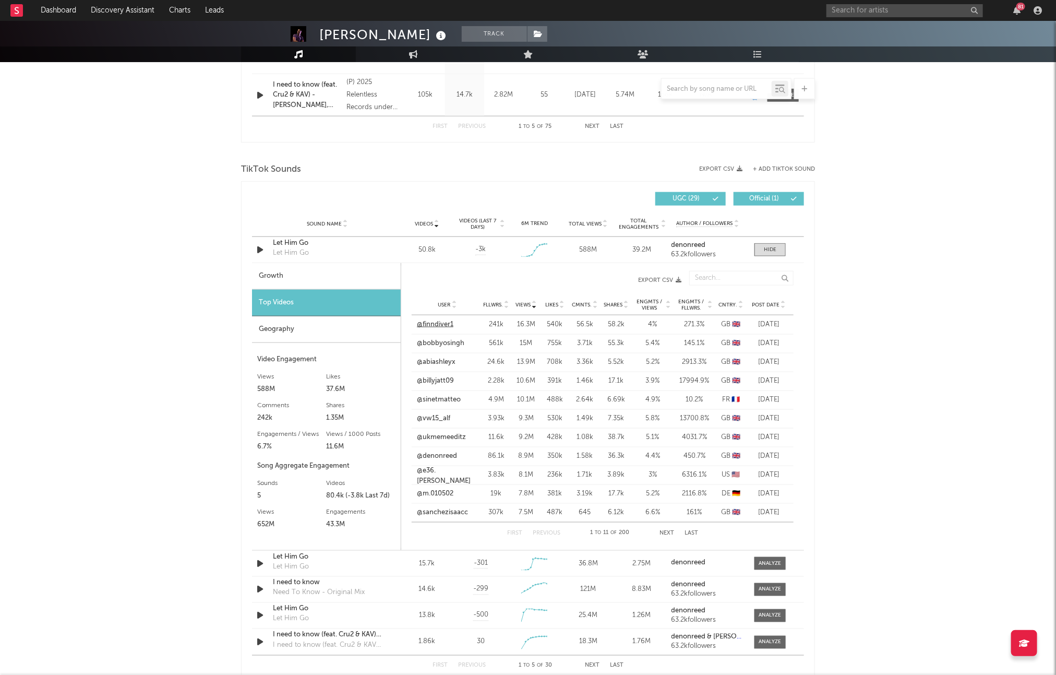
click at [433, 325] on link "@finndiver1" at bounding box center [435, 324] width 37 height 10
click at [440, 343] on link "@bobbyosingh" at bounding box center [440, 343] width 47 height 10
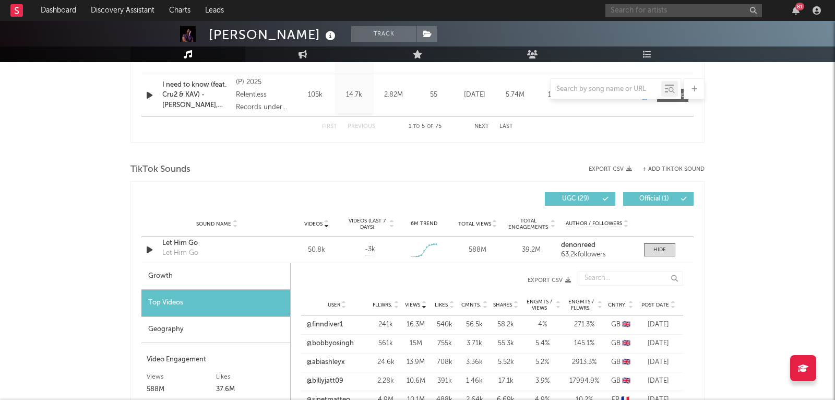
click at [656, 9] on input "text" at bounding box center [683, 10] width 157 height 13
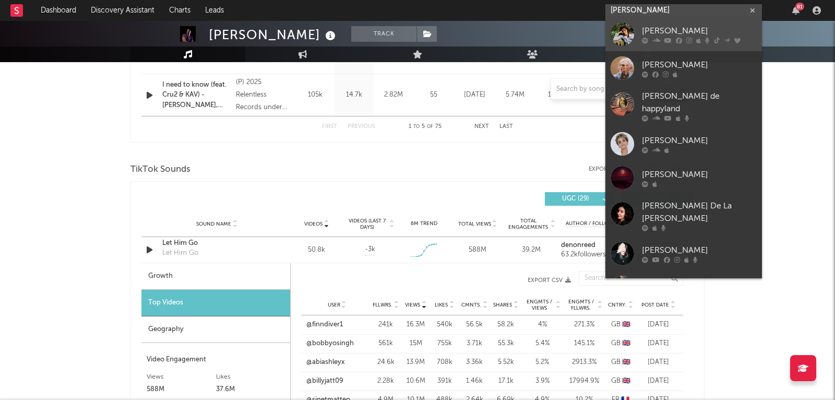
type input "[PERSON_NAME]"
click at [628, 33] on div at bounding box center [622, 33] width 23 height 23
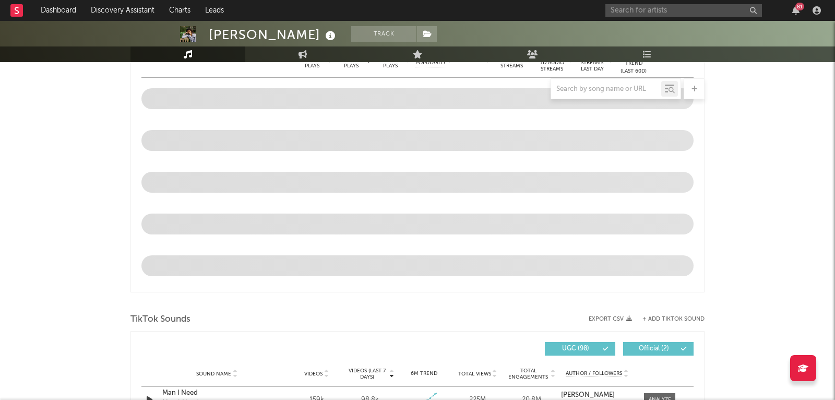
select select "6m"
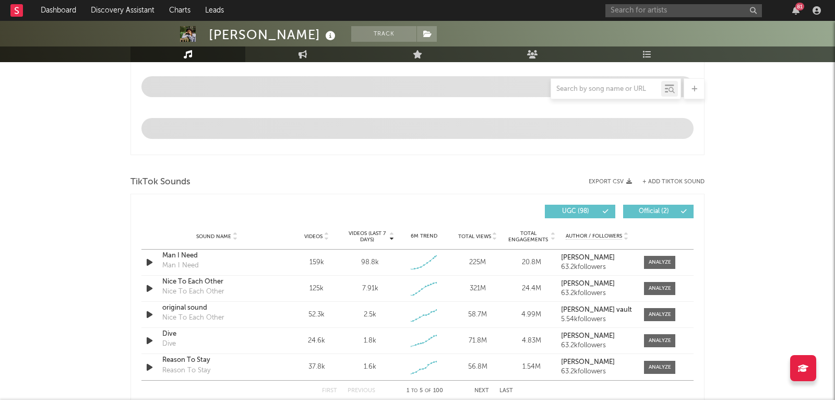
scroll to position [637, 0]
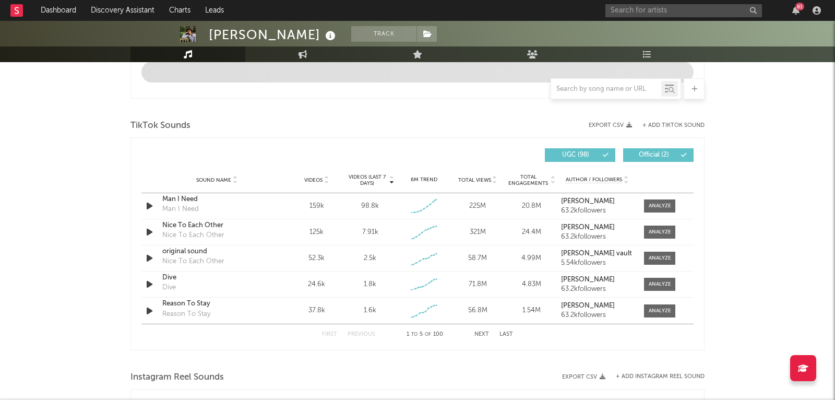
click at [667, 193] on div "Sound Name Videos Videos (last 7 days) Weekly Growth % 6M Trend Total Views Tot…" at bounding box center [417, 180] width 552 height 26
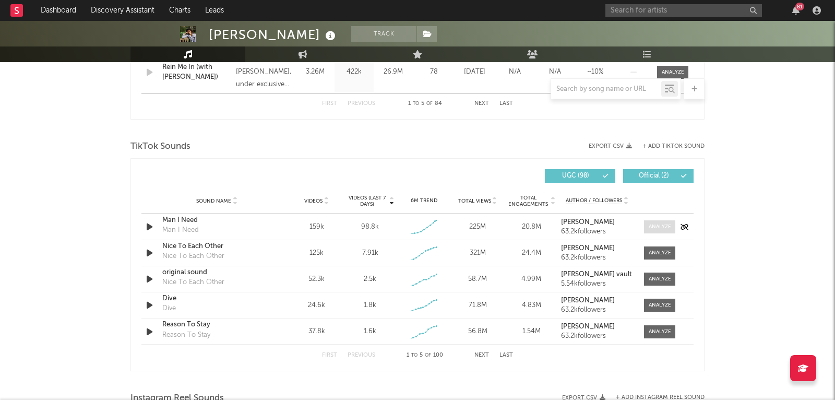
click at [664, 220] on span at bounding box center [659, 226] width 31 height 13
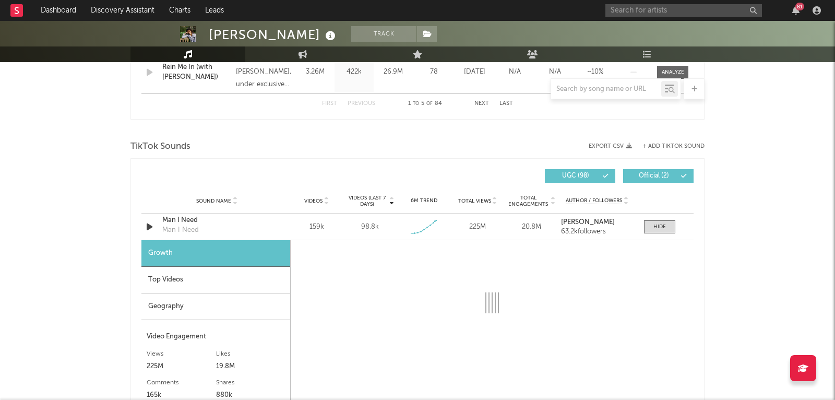
select select "1w"
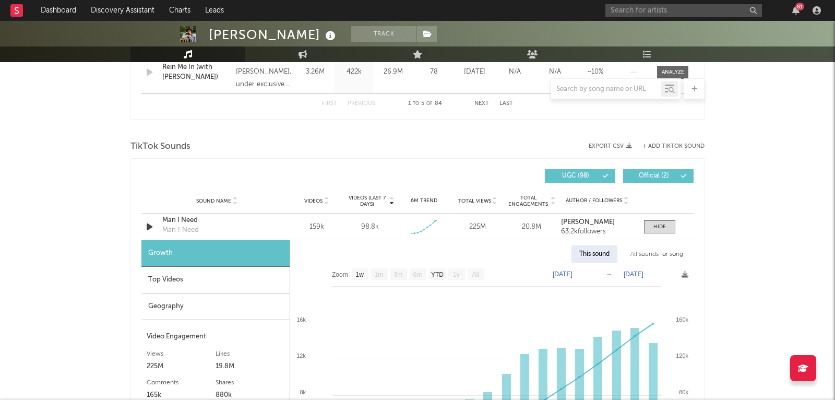
click at [165, 276] on div "Top Videos" at bounding box center [215, 280] width 148 height 27
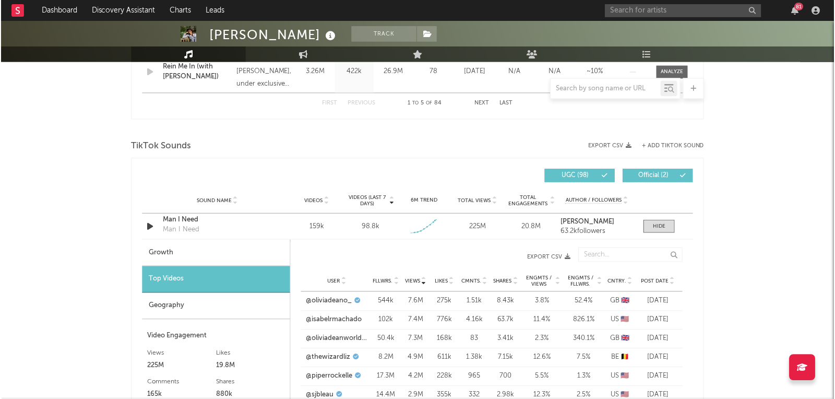
scroll to position [708, 0]
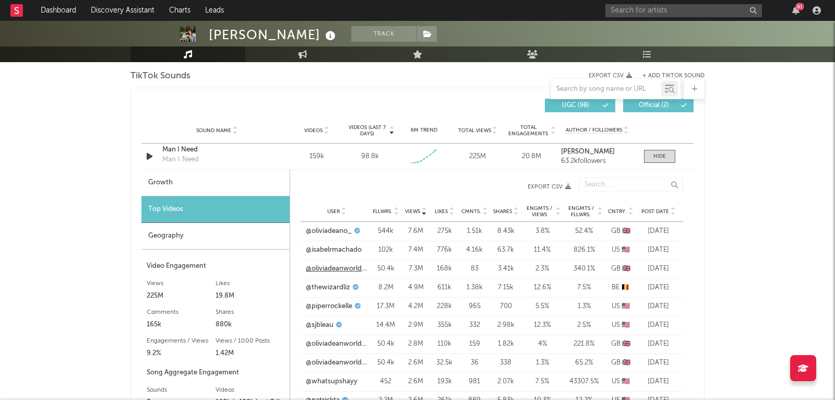
click at [341, 266] on link "@oliviadeanworldwide" at bounding box center [337, 269] width 62 height 10
click at [660, 208] on span "Post Date" at bounding box center [656, 211] width 28 height 6
click at [337, 265] on link "@oliviadeanworldwide" at bounding box center [337, 269] width 62 height 10
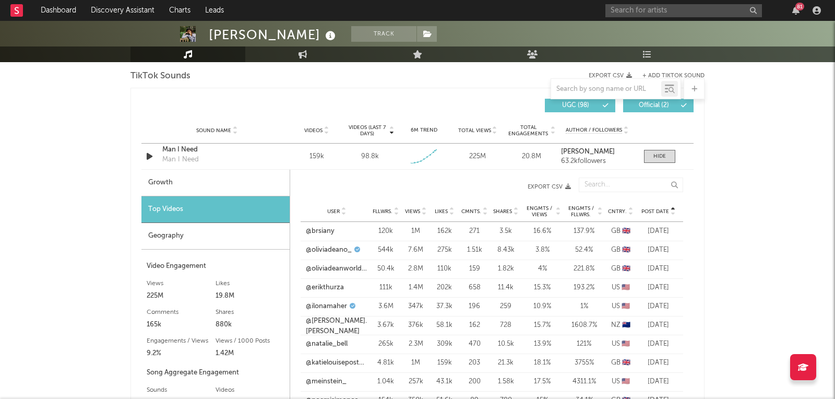
click at [410, 210] on span "Views" at bounding box center [412, 211] width 15 height 6
click at [340, 286] on link "@thewizardliz" at bounding box center [328, 287] width 44 height 10
click at [657, 208] on span "Post Date" at bounding box center [656, 211] width 28 height 6
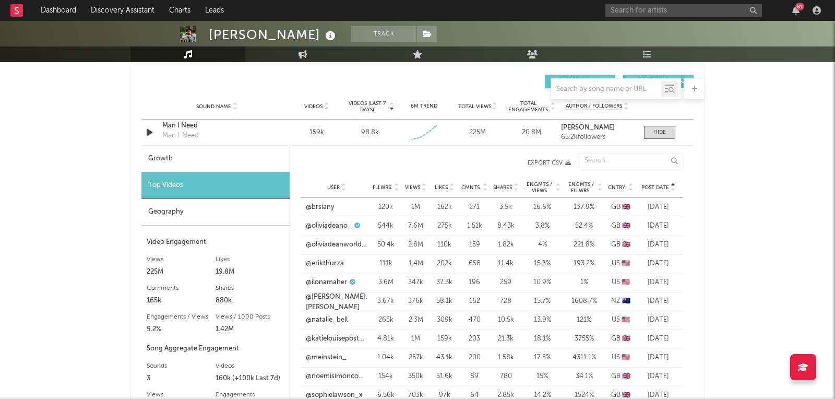
scroll to position [737, 0]
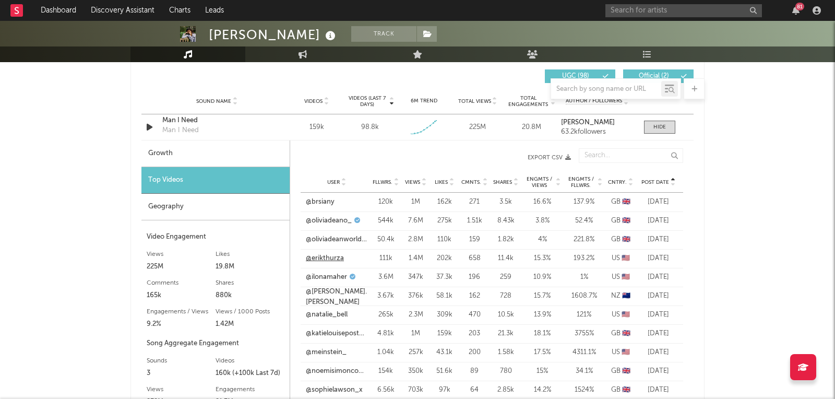
click at [328, 255] on link "@erikthurza" at bounding box center [325, 258] width 38 height 10
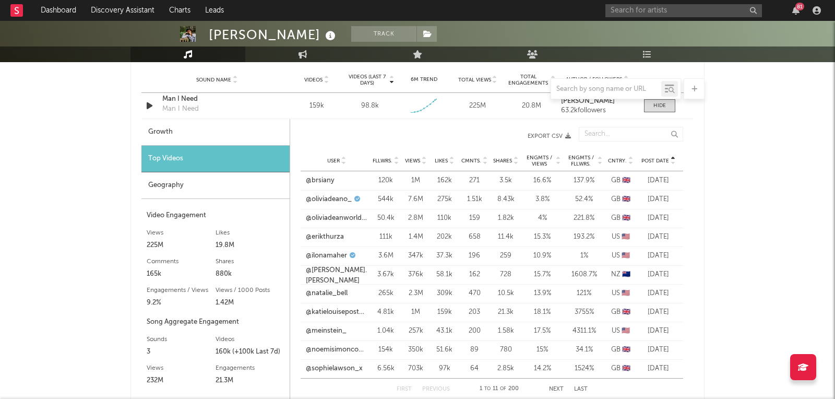
scroll to position [763, 0]
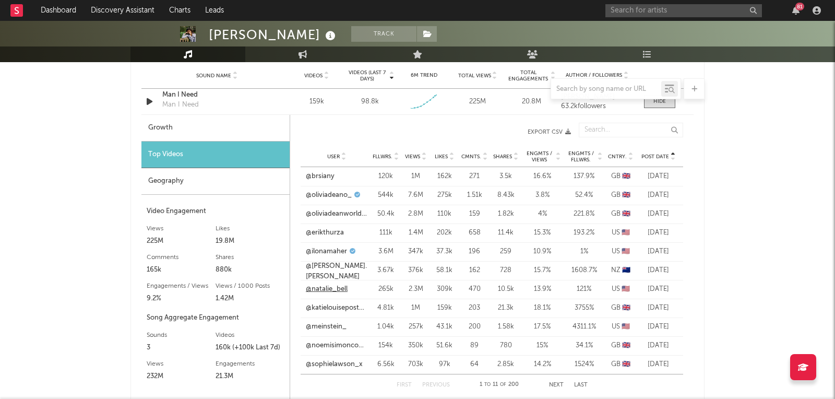
click at [327, 284] on link "@natalie_bell" at bounding box center [327, 289] width 42 height 10
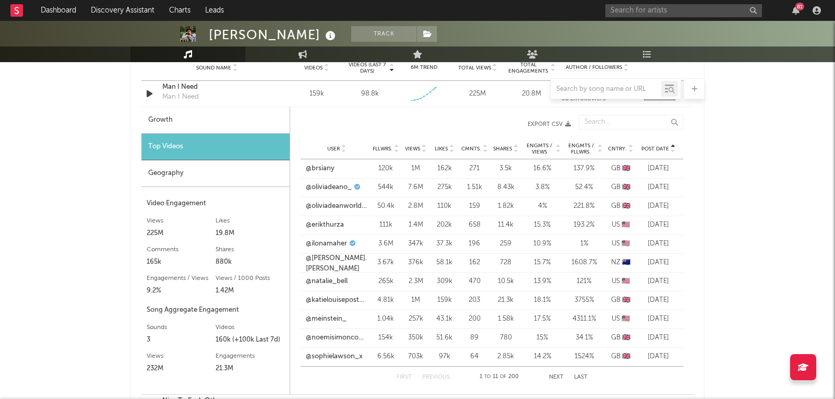
scroll to position [771, 0]
click at [539, 146] on span "Engmts / Views" at bounding box center [539, 148] width 30 height 13
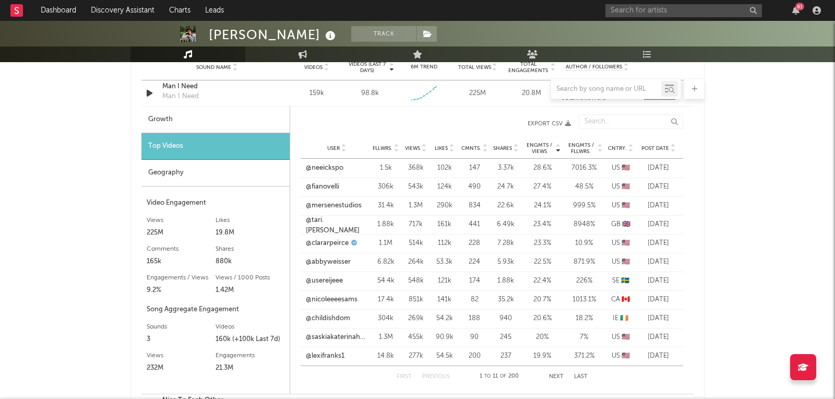
click at [539, 146] on span "Engmts / Views" at bounding box center [539, 148] width 30 height 13
click at [325, 187] on link "@umgph" at bounding box center [320, 187] width 29 height 10
click at [349, 169] on link "@yourdarlingstyle" at bounding box center [334, 168] width 57 height 10
click at [336, 262] on link "@allthingsceleb1" at bounding box center [332, 262] width 52 height 10
click at [339, 315] on link "@audreyanne.j" at bounding box center [329, 318] width 46 height 10
